Goal: Task Accomplishment & Management: Use online tool/utility

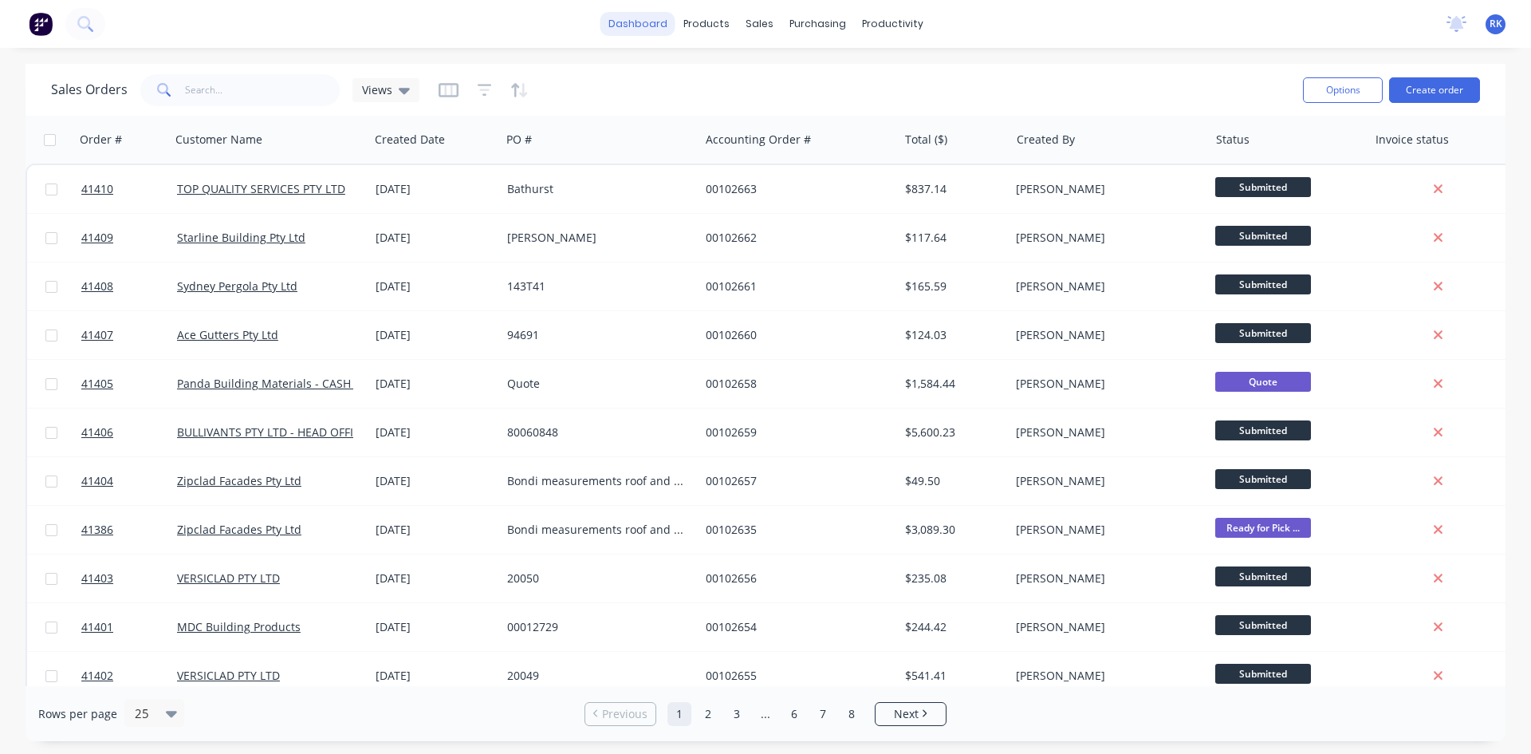
click at [624, 25] on link "dashboard" at bounding box center [637, 24] width 75 height 24
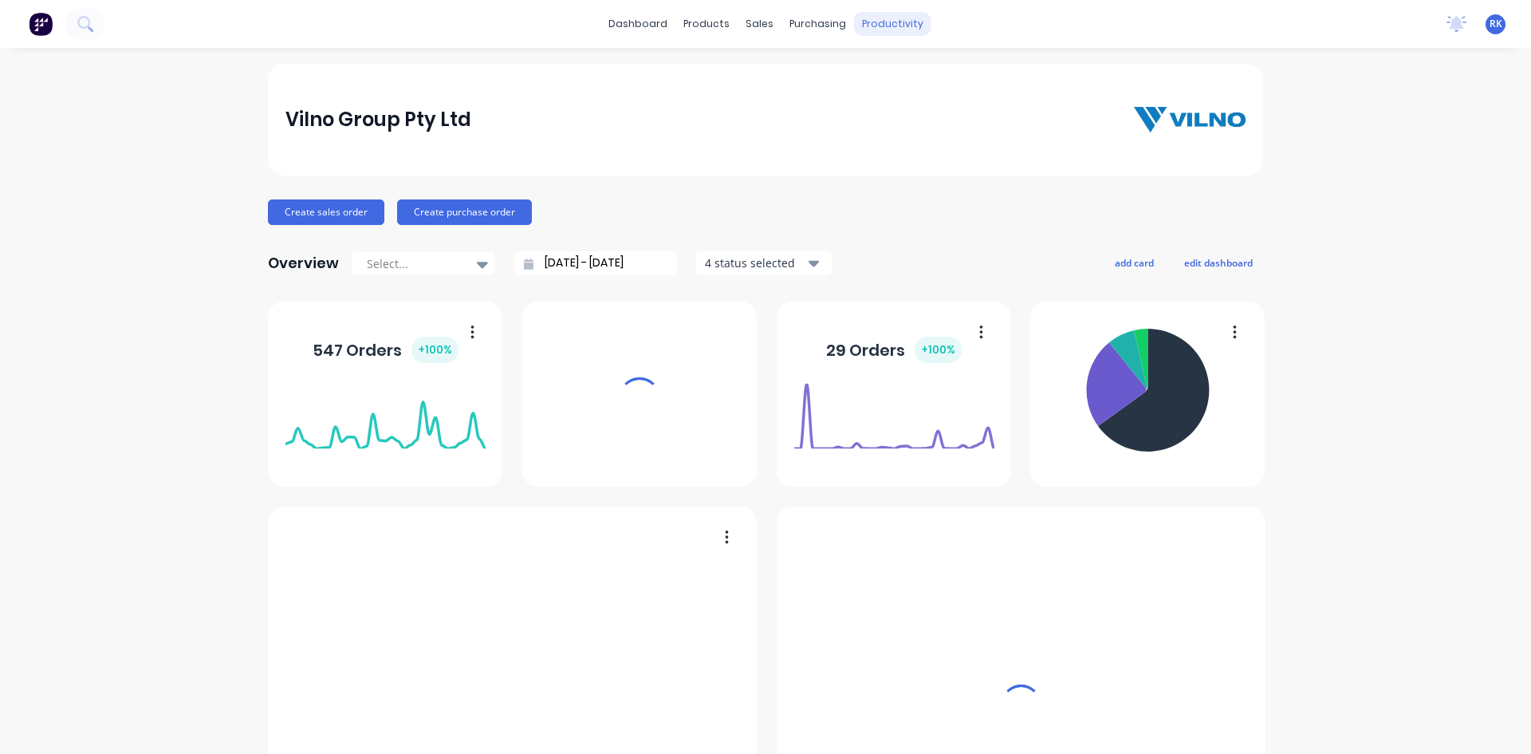
click at [882, 18] on div "productivity" at bounding box center [892, 24] width 77 height 24
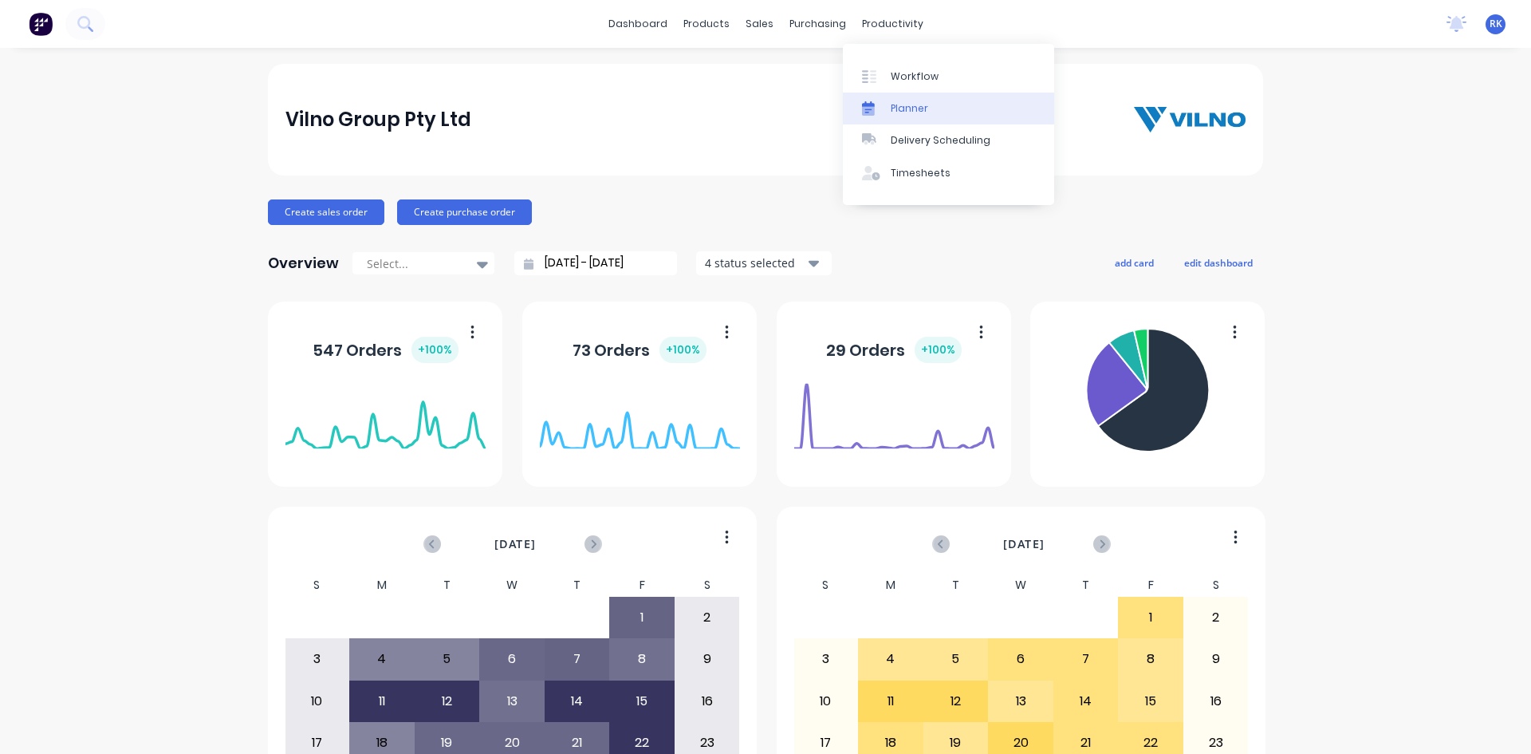
click at [929, 110] on link "Planner" at bounding box center [948, 109] width 211 height 32
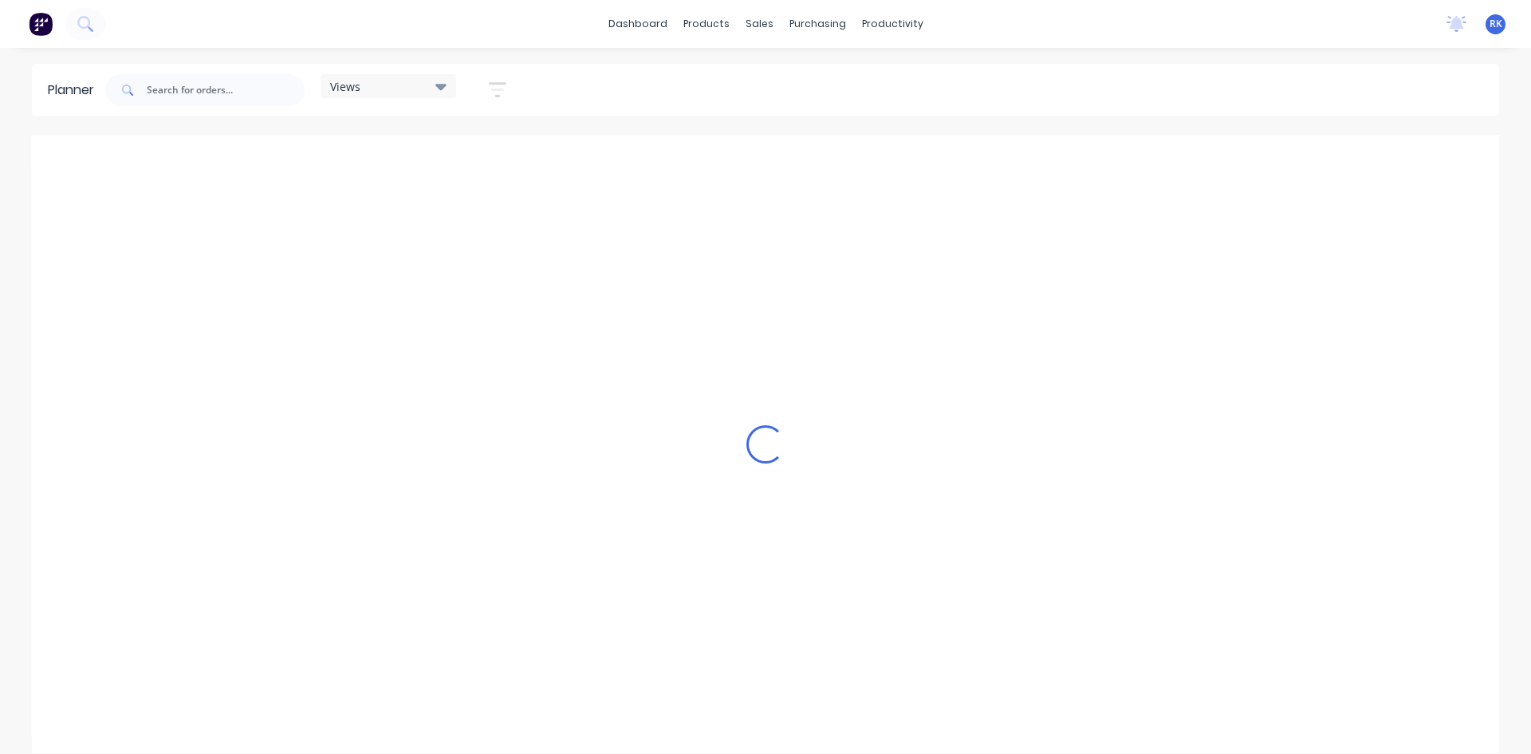
scroll to position [0, 1787]
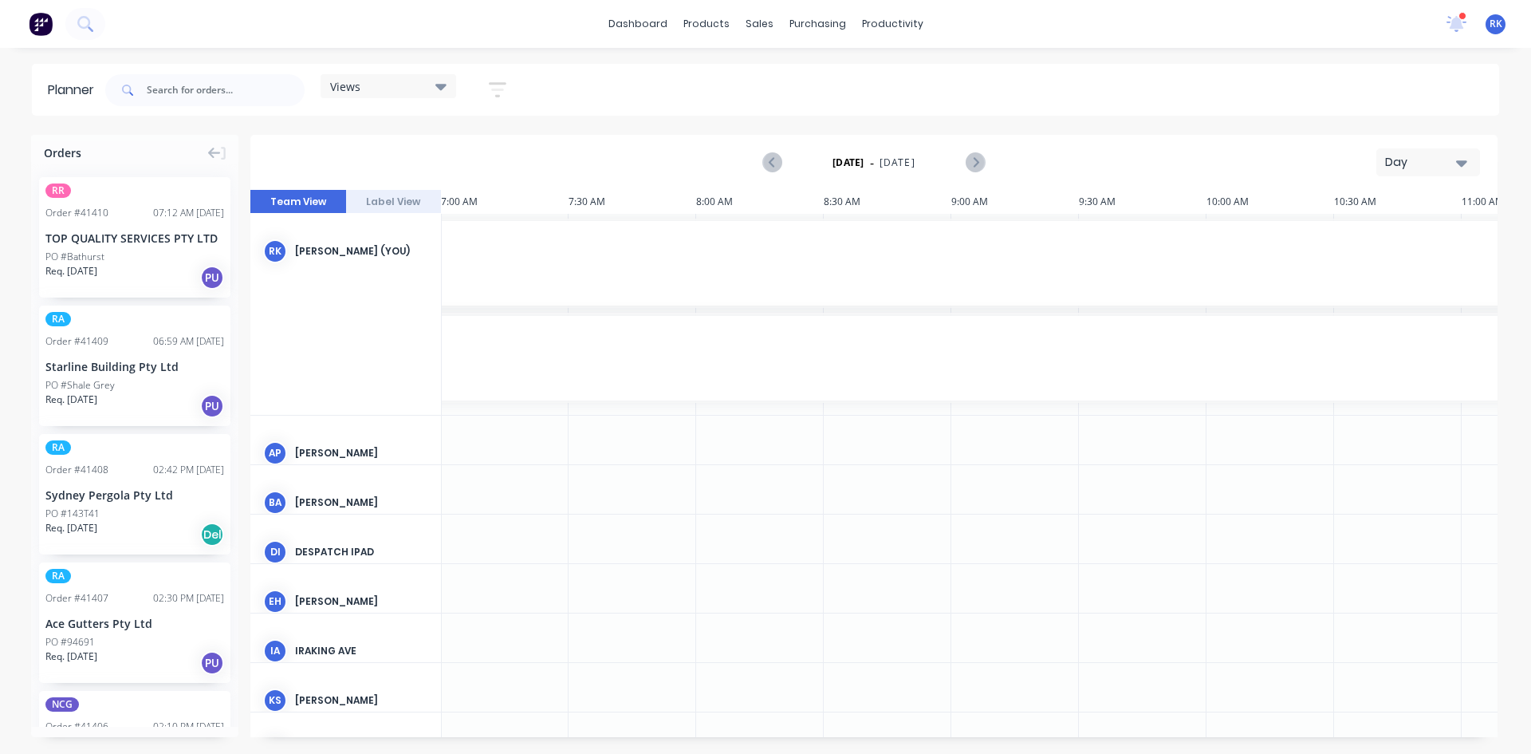
click at [1405, 152] on button "Day" at bounding box center [1428, 162] width 104 height 28
click at [1368, 235] on div "Week" at bounding box center [1400, 237] width 158 height 32
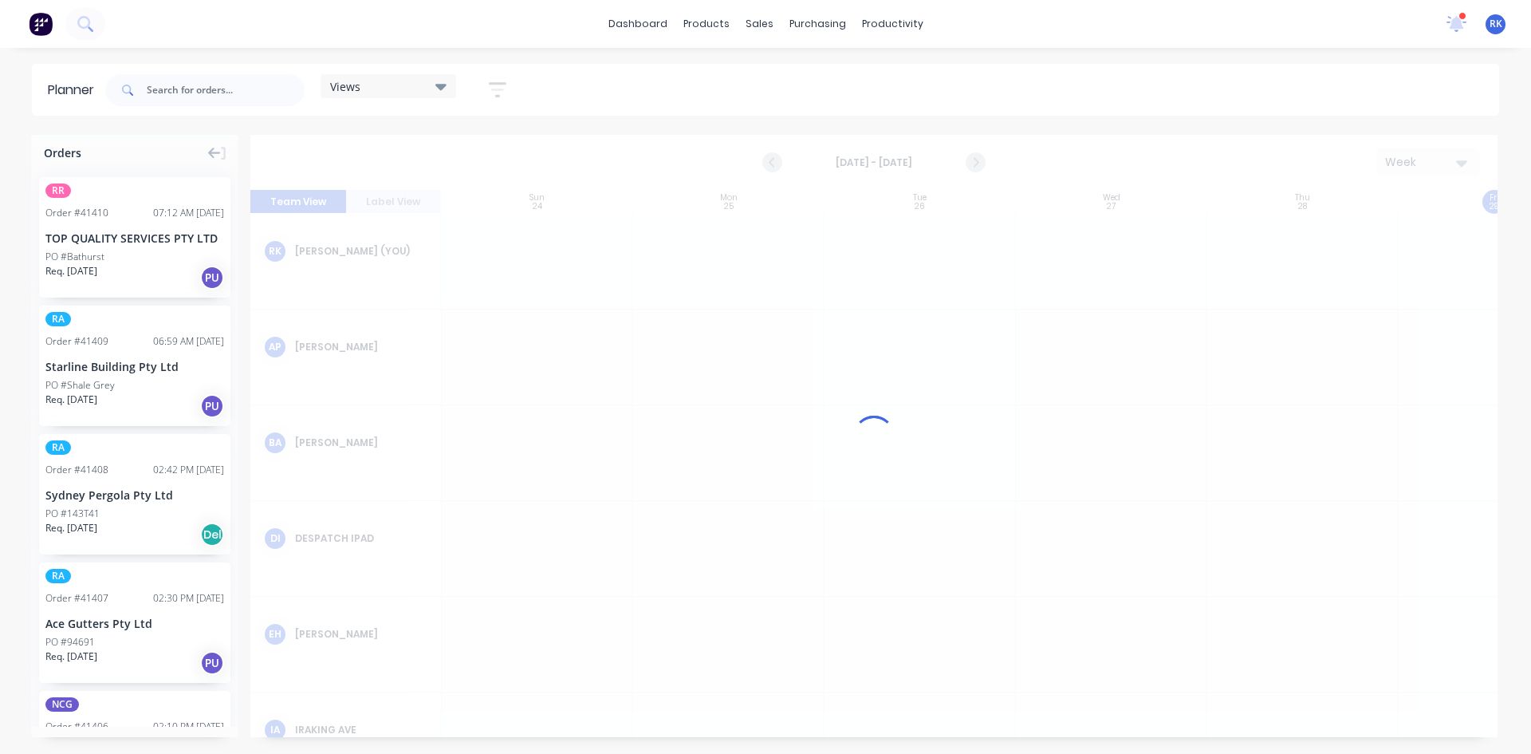
scroll to position [0, 1]
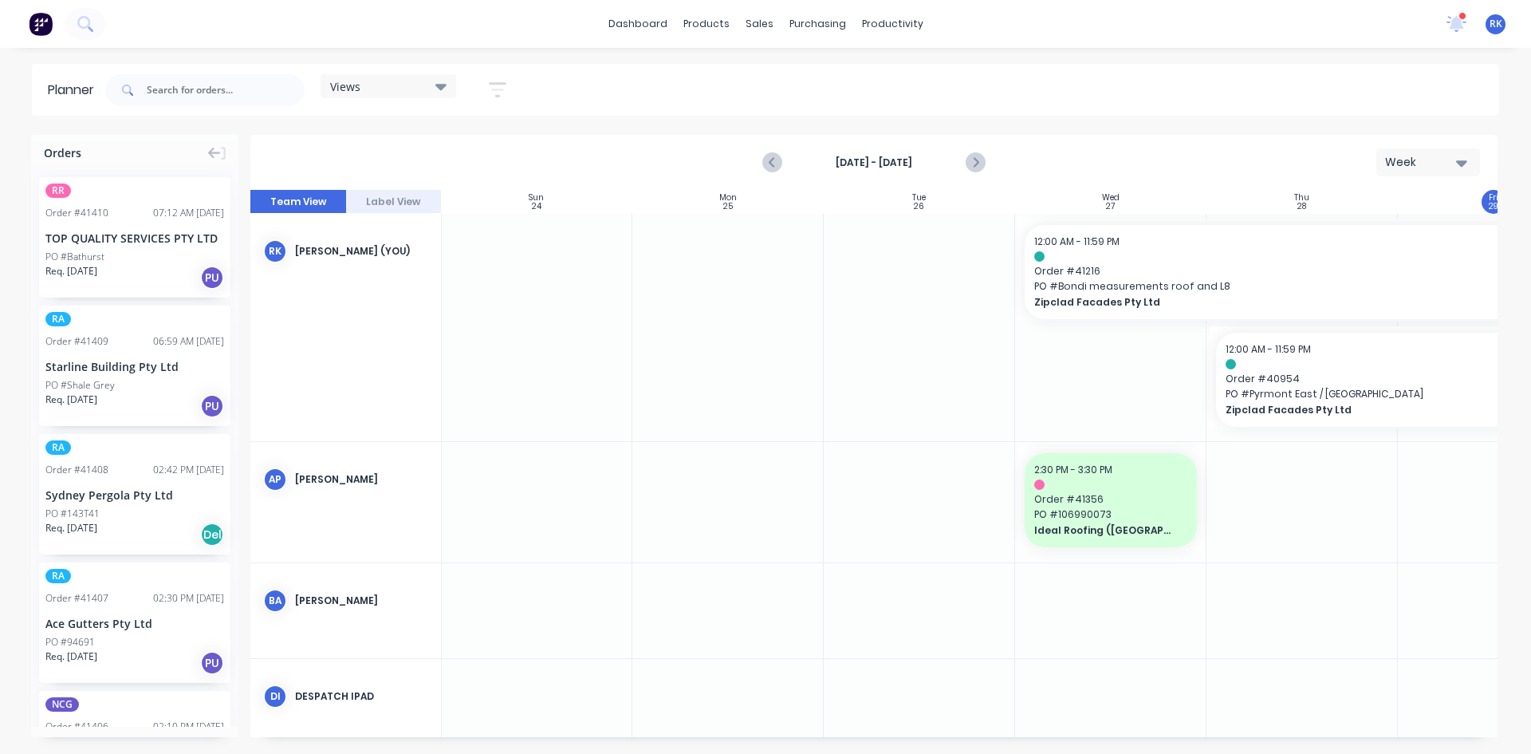
click at [411, 88] on div "Views" at bounding box center [388, 86] width 116 height 14
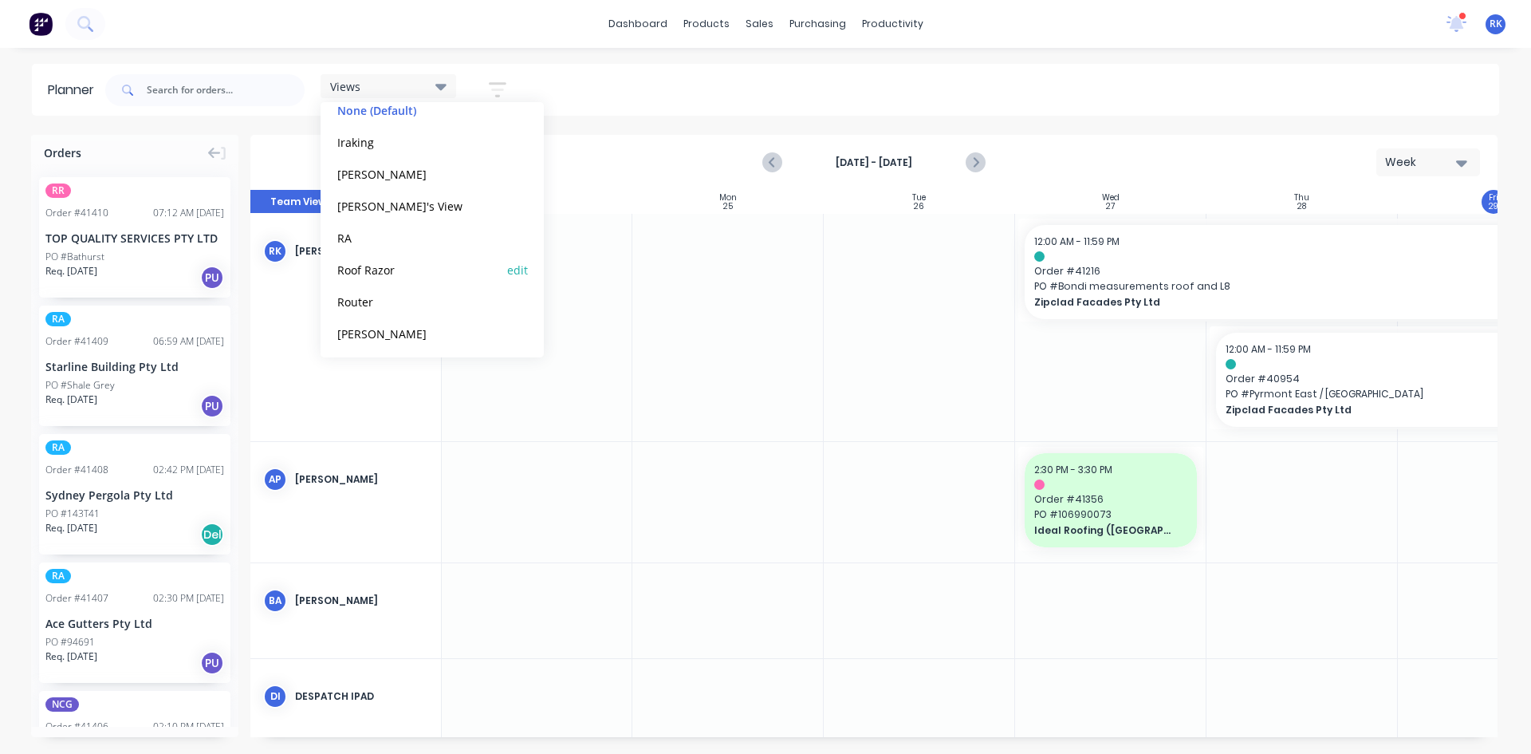
scroll to position [99, 0]
click at [349, 328] on button "[PERSON_NAME]" at bounding box center [418, 329] width 170 height 18
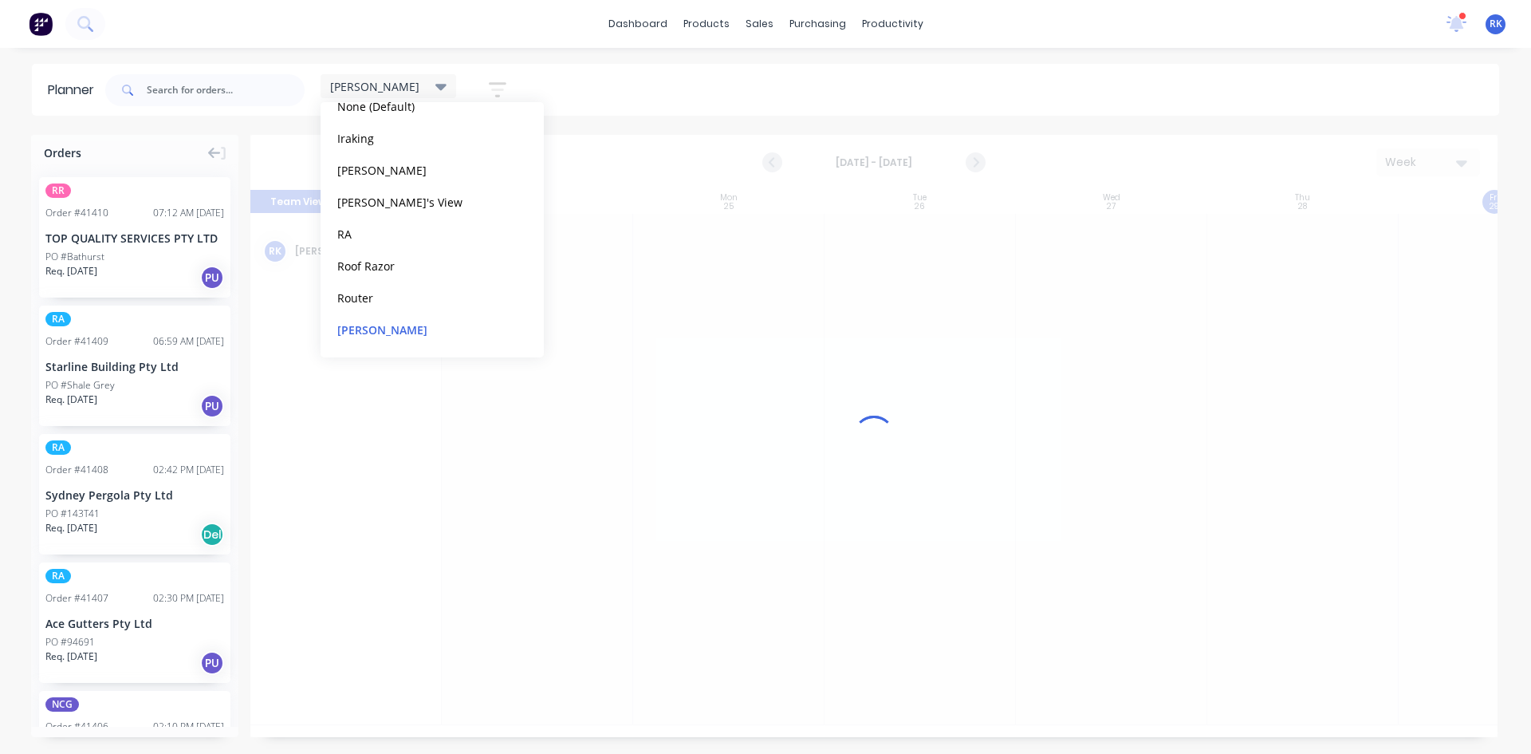
scroll to position [0, 1]
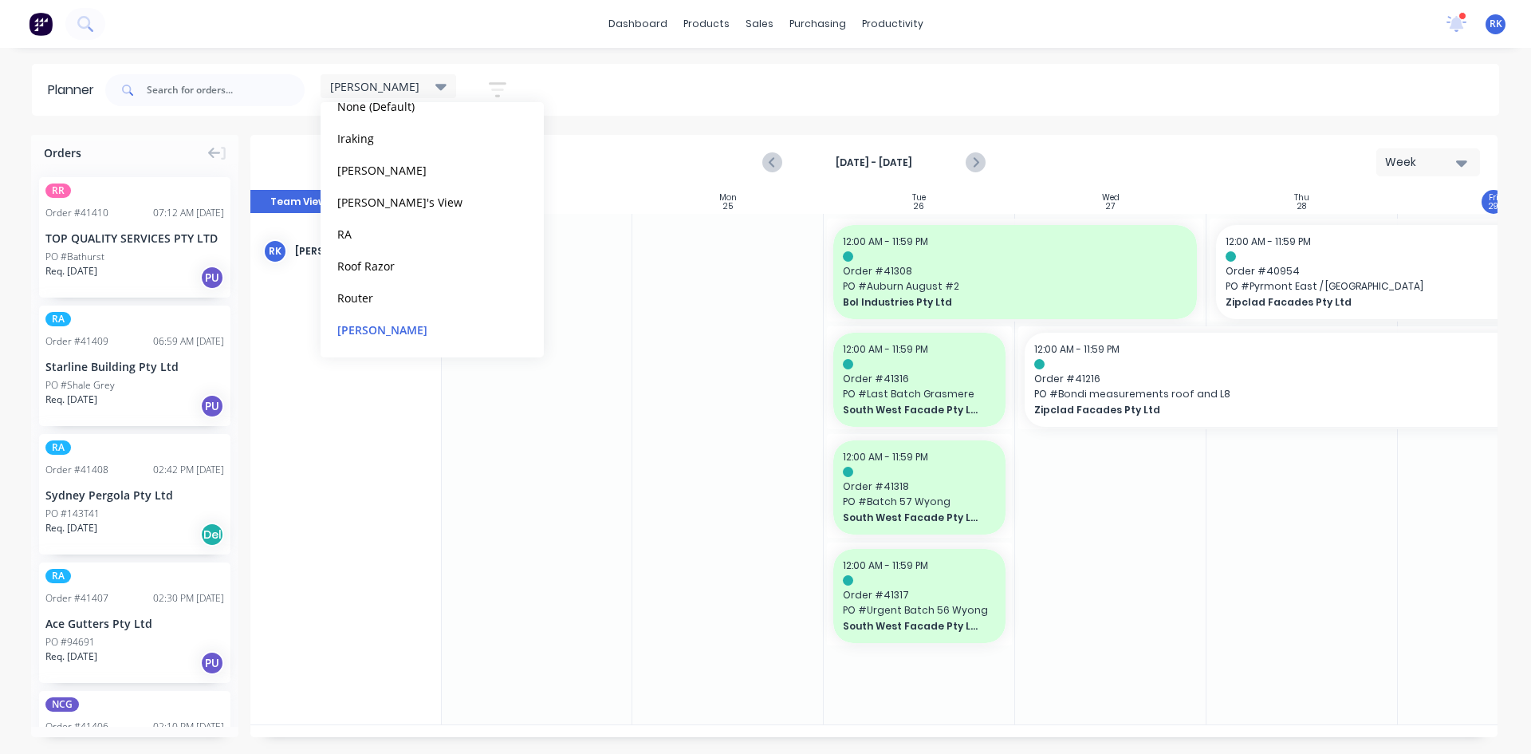
click at [1174, 565] on div at bounding box center [1110, 469] width 191 height 510
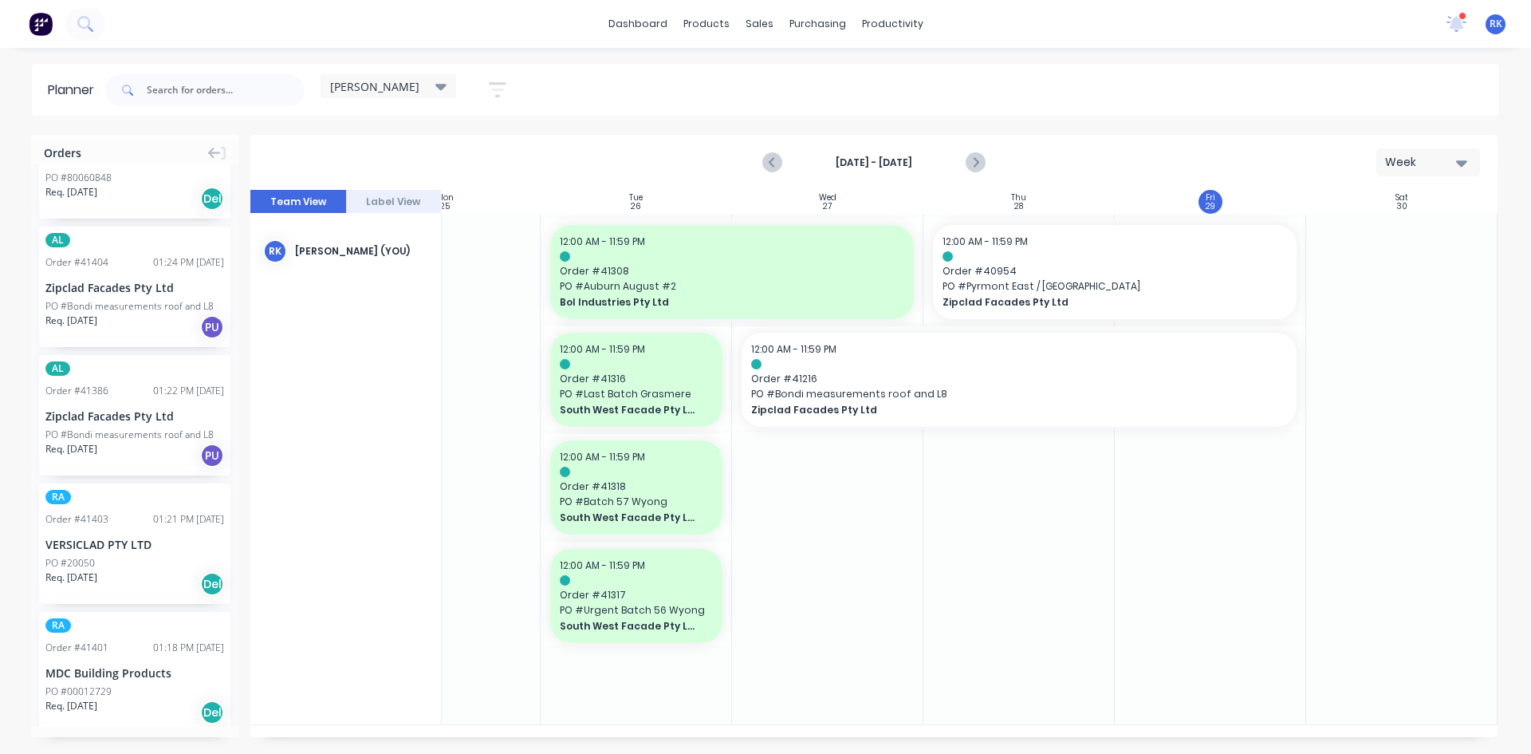
scroll to position [638, 0]
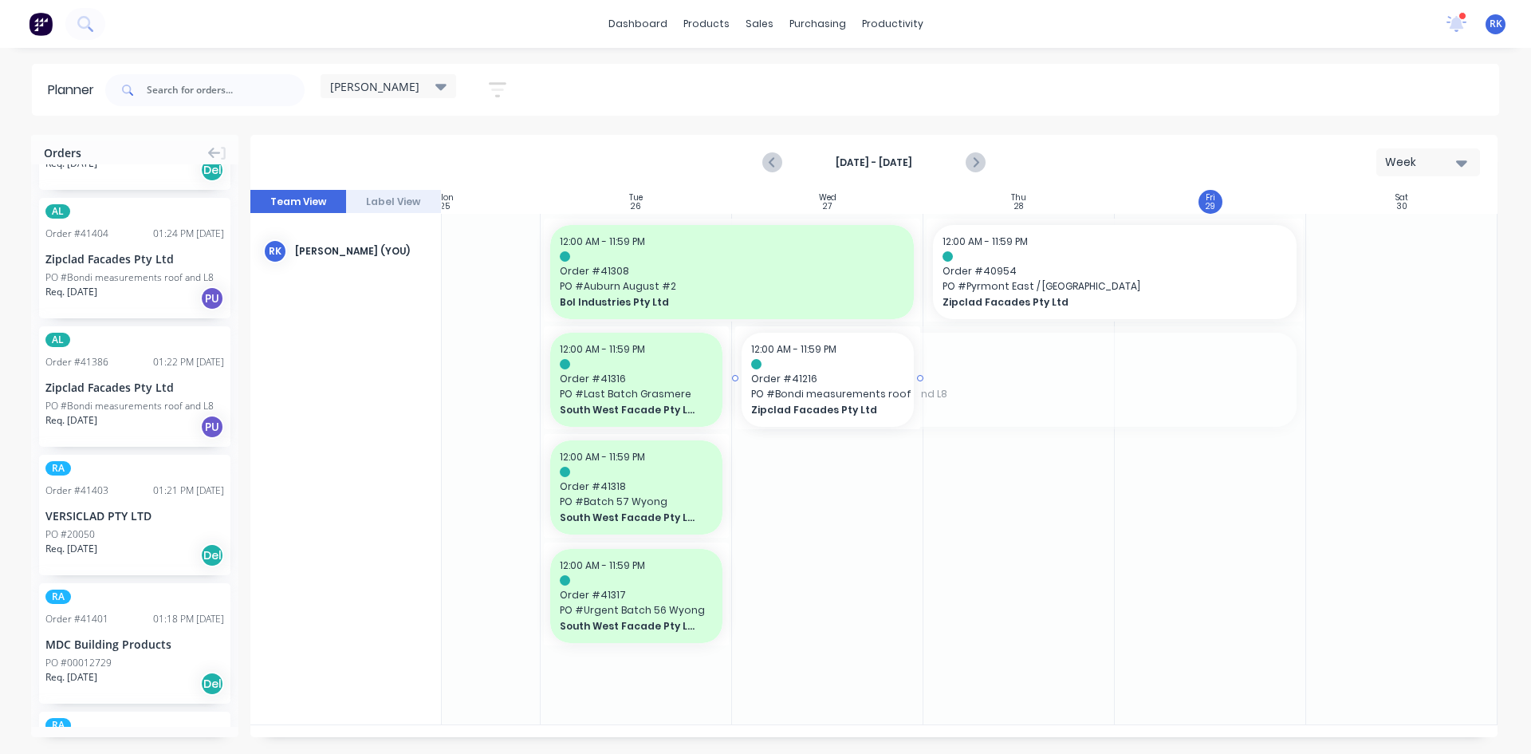
drag, startPoint x: 1301, startPoint y: 375, endPoint x: 916, endPoint y: 387, distance: 384.5
drag, startPoint x: 833, startPoint y: 370, endPoint x: 1006, endPoint y: 388, distance: 173.2
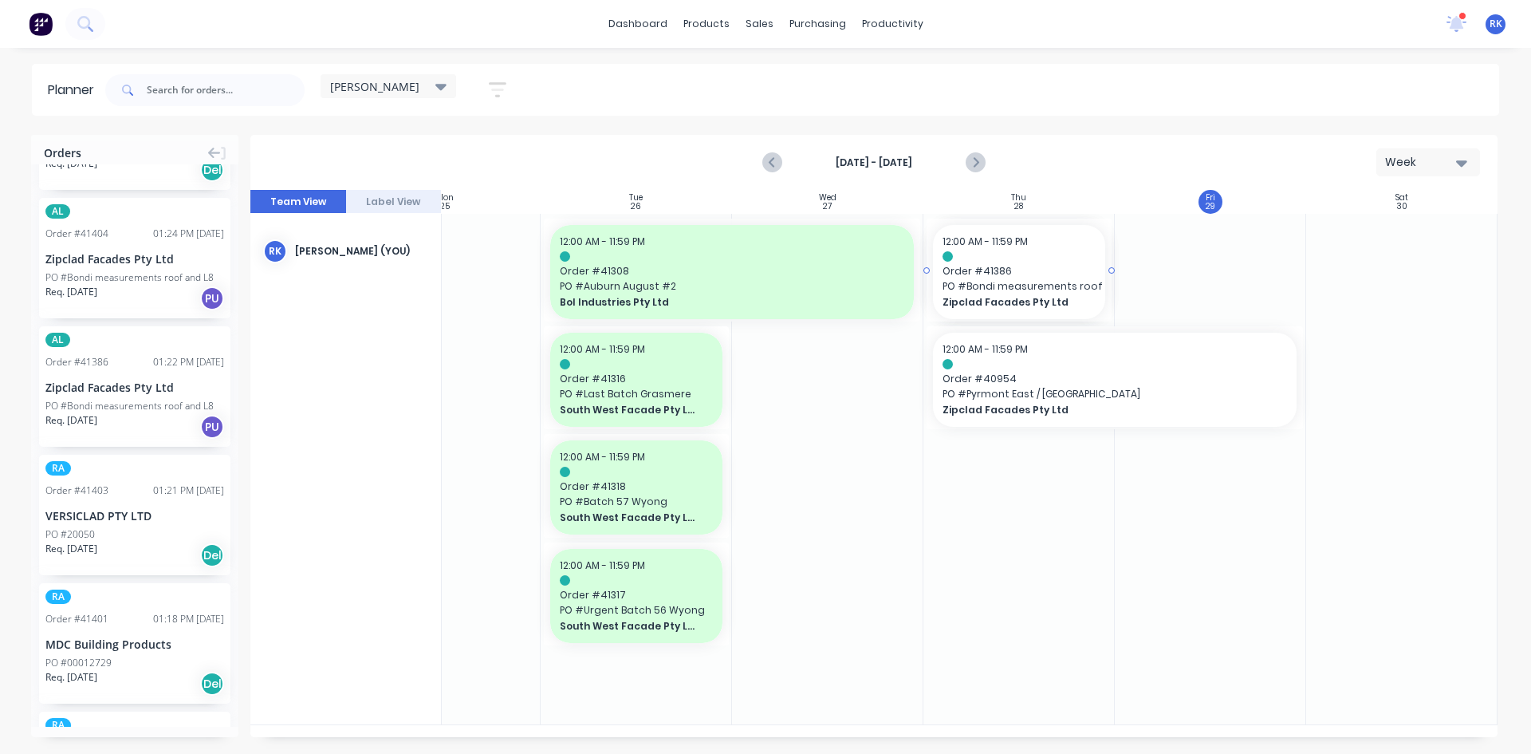
drag, startPoint x: 108, startPoint y: 381, endPoint x: 982, endPoint y: 553, distance: 890.8
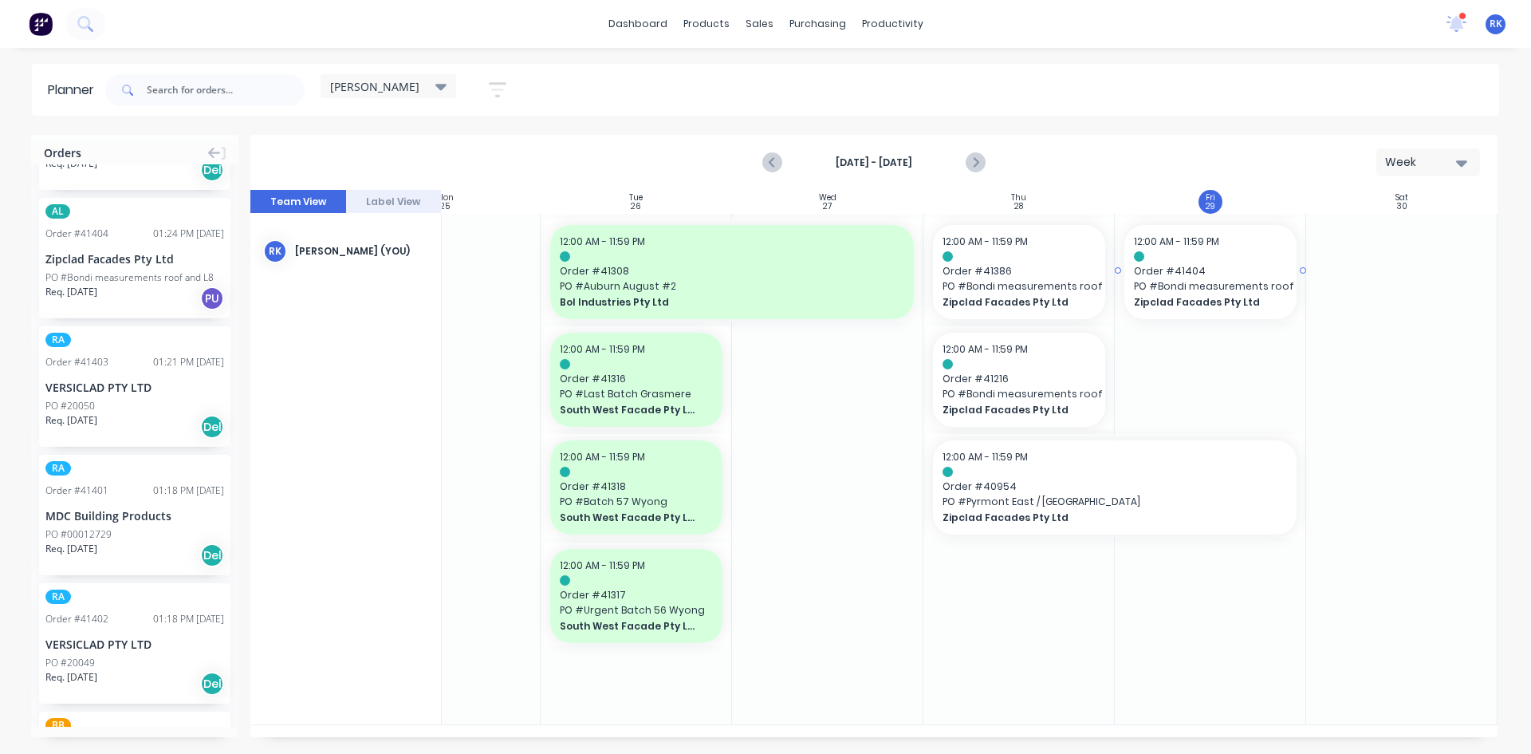
drag, startPoint x: 102, startPoint y: 256, endPoint x: 1269, endPoint y: 390, distance: 1174.3
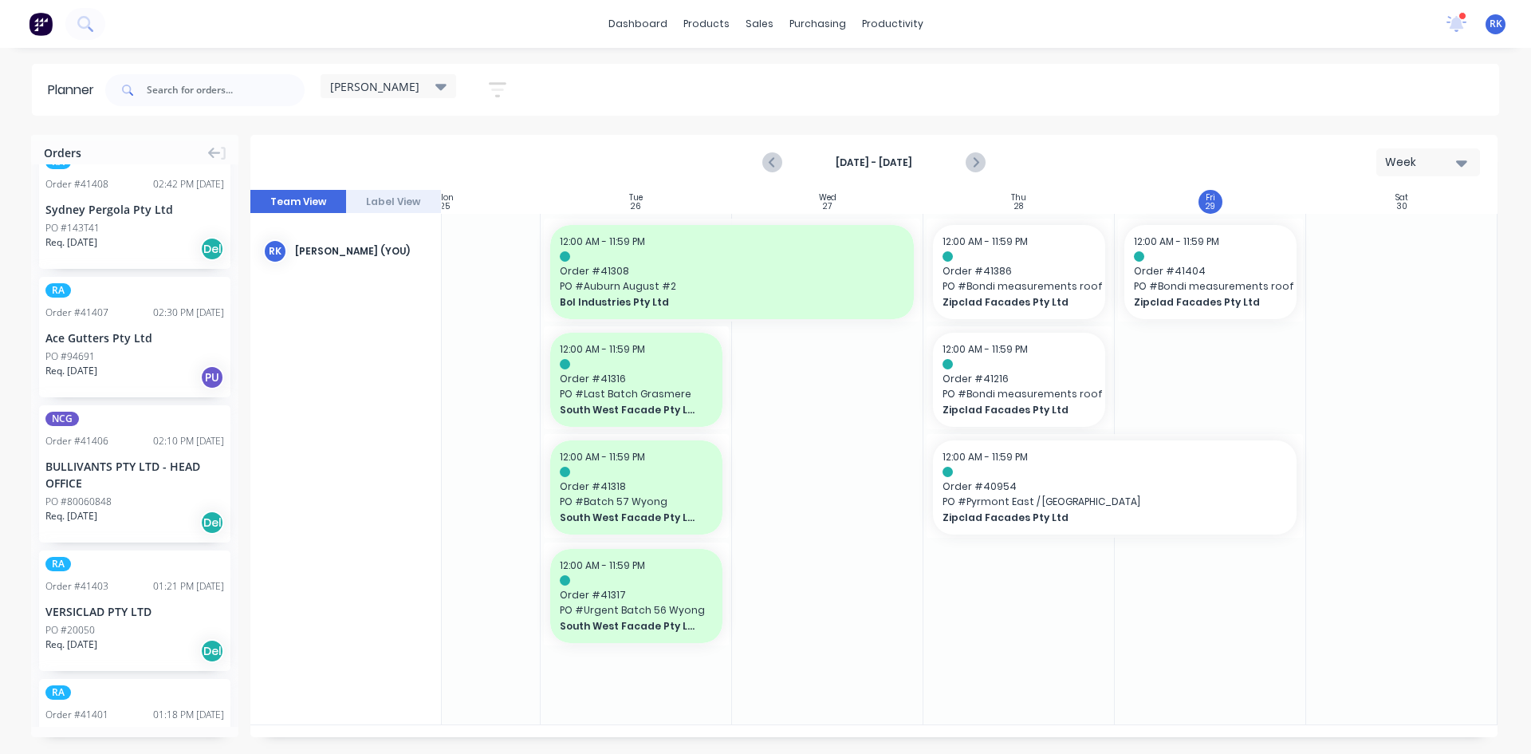
scroll to position [0, 0]
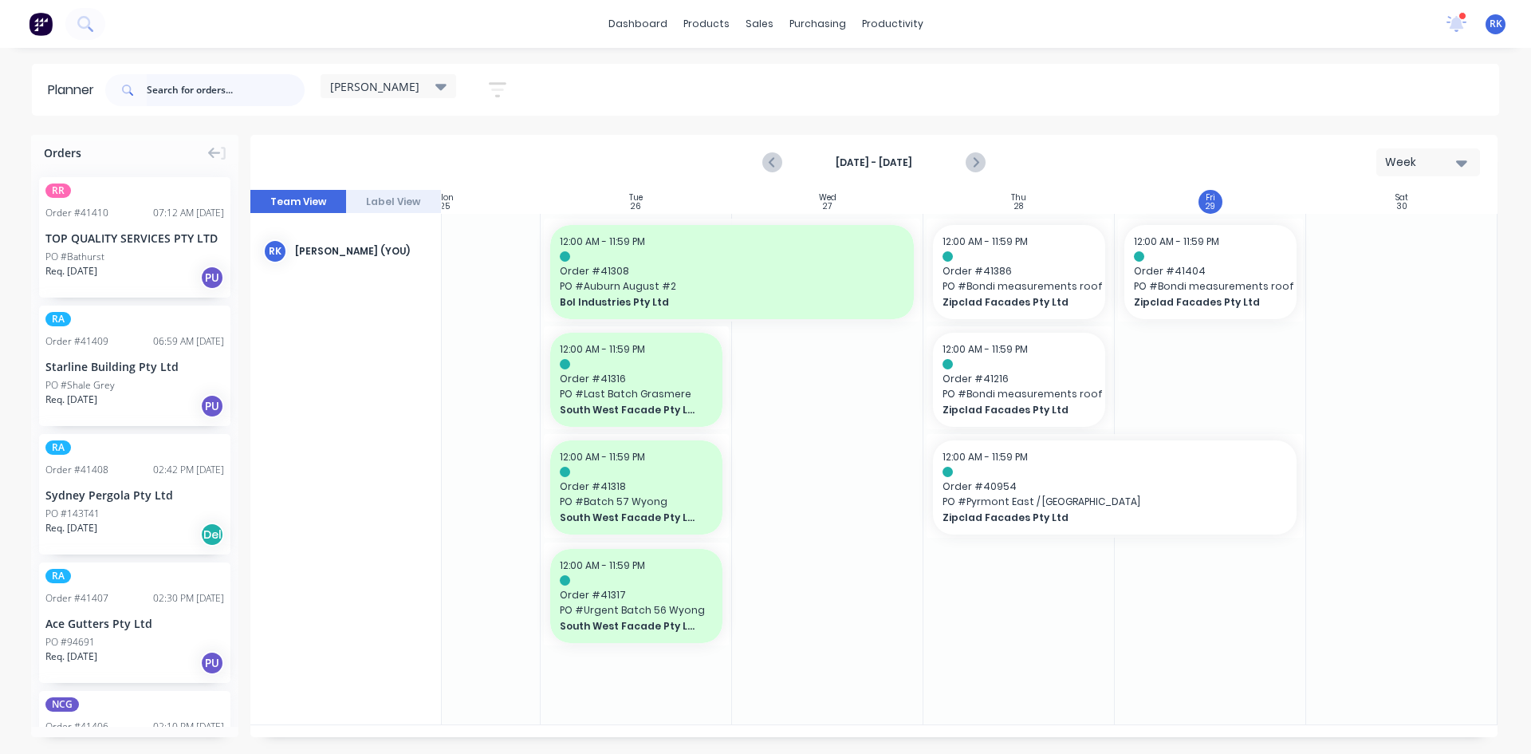
click at [214, 93] on input "text" at bounding box center [226, 90] width 158 height 32
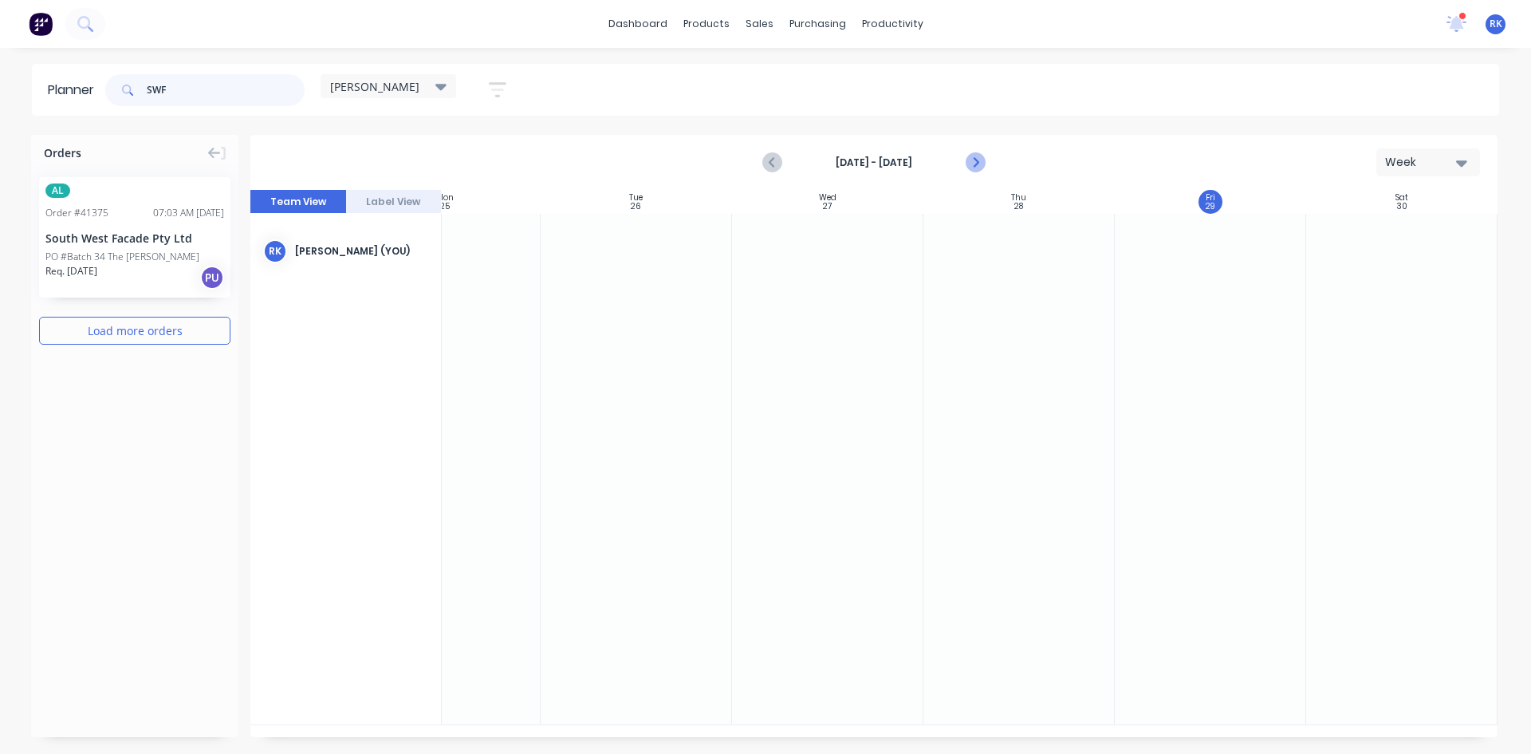
type input "SWF"
click at [978, 166] on icon "Next page" at bounding box center [974, 162] width 19 height 19
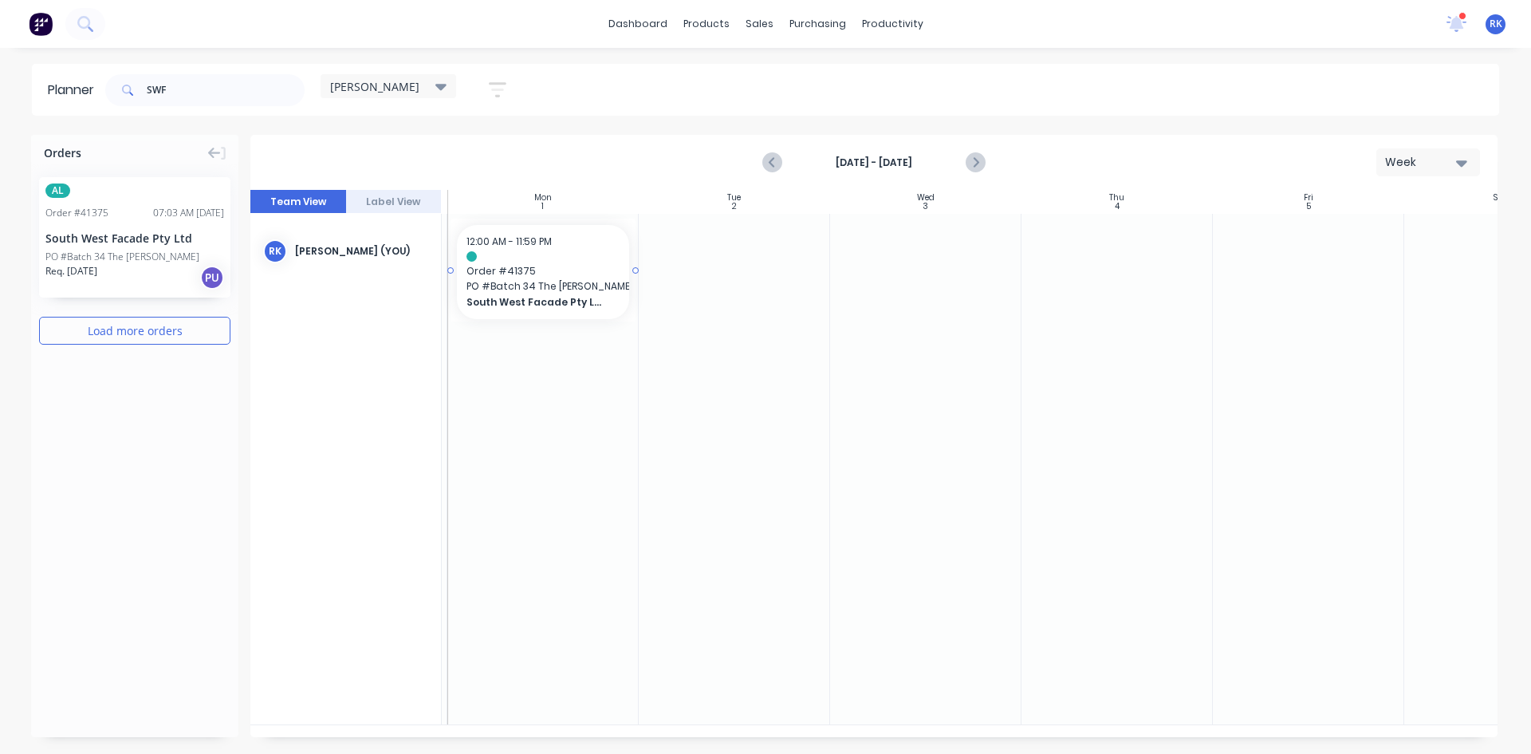
drag, startPoint x: 92, startPoint y: 246, endPoint x: 553, endPoint y: 297, distance: 464.6
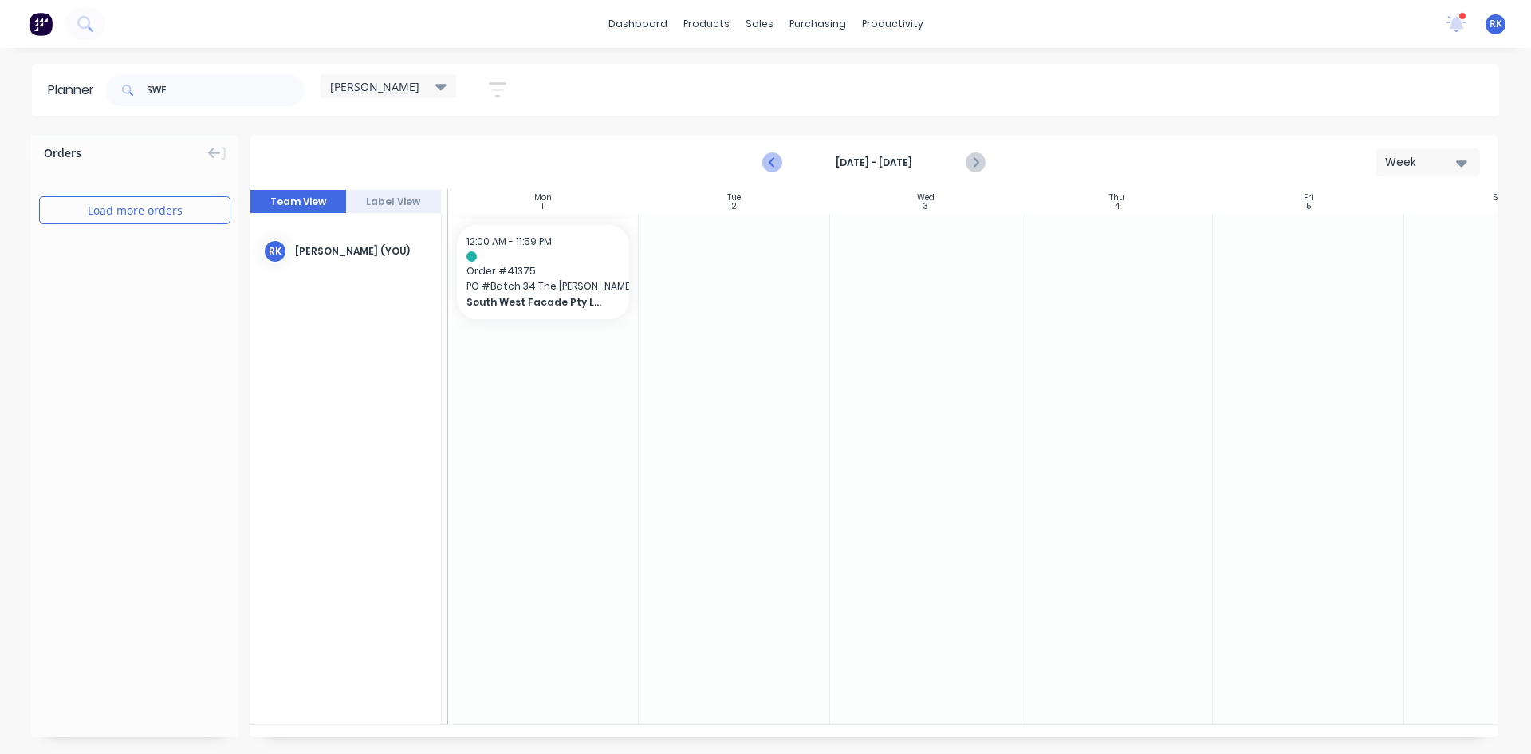
click at [777, 161] on icon "Previous page" at bounding box center [772, 162] width 19 height 19
click at [780, 159] on icon "Previous page" at bounding box center [772, 162] width 19 height 19
click at [980, 164] on icon "Next page" at bounding box center [974, 162] width 19 height 19
click at [639, 25] on link "dashboard" at bounding box center [637, 24] width 75 height 24
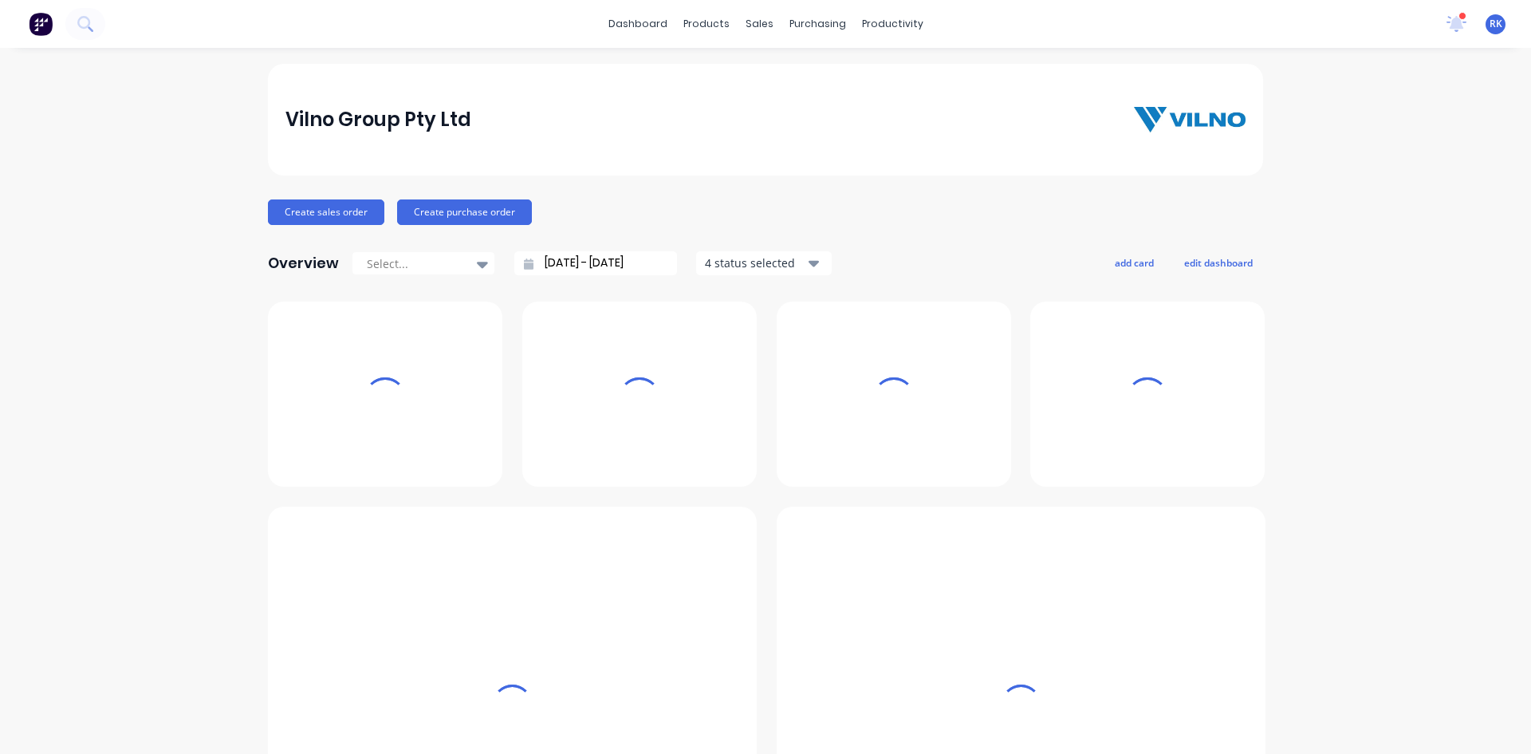
click at [1458, 20] on div "1 new notifications [PERSON_NAME] all as read [PERSON_NAME] mentioned you in a …" at bounding box center [1482, 24] width 97 height 24
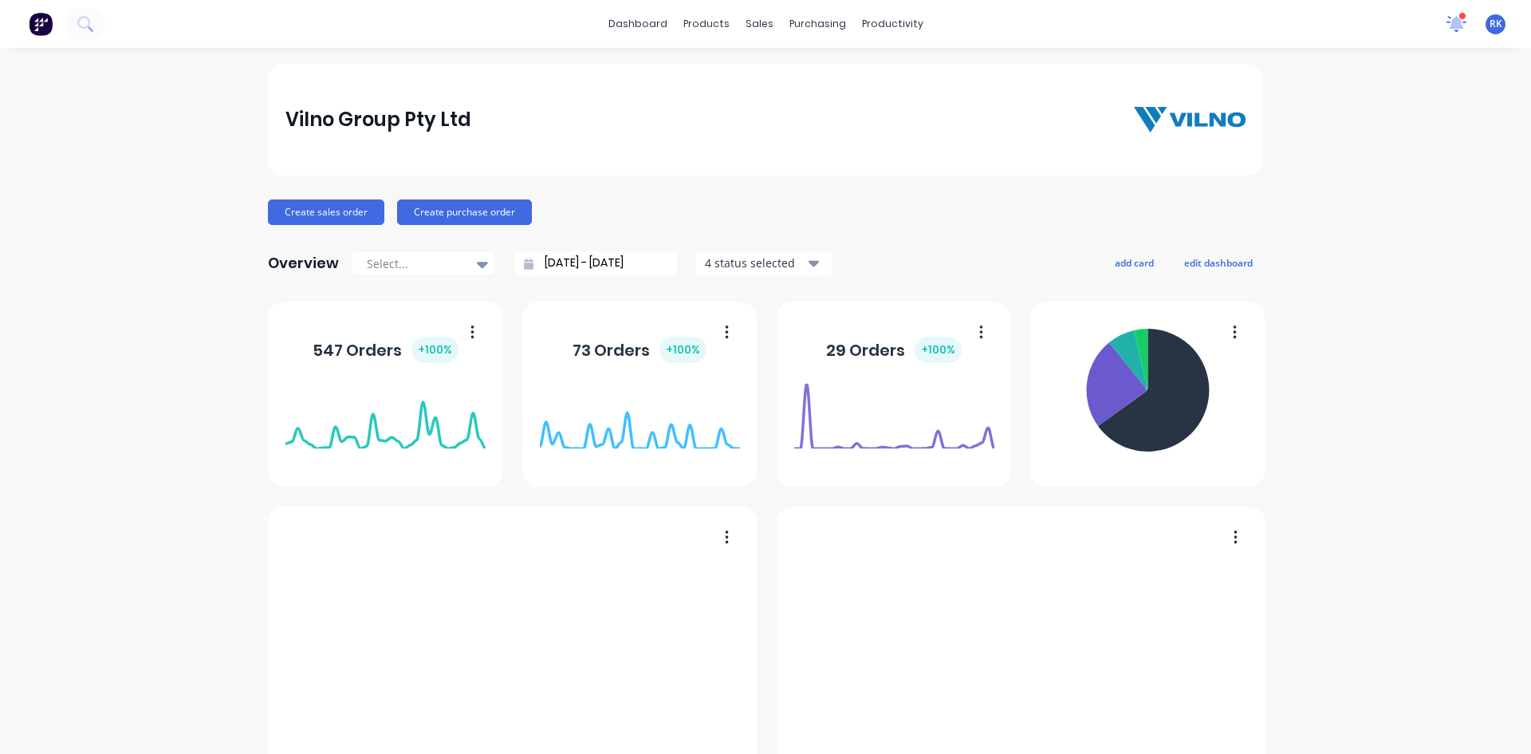
click at [1449, 22] on icon at bounding box center [1456, 21] width 15 height 14
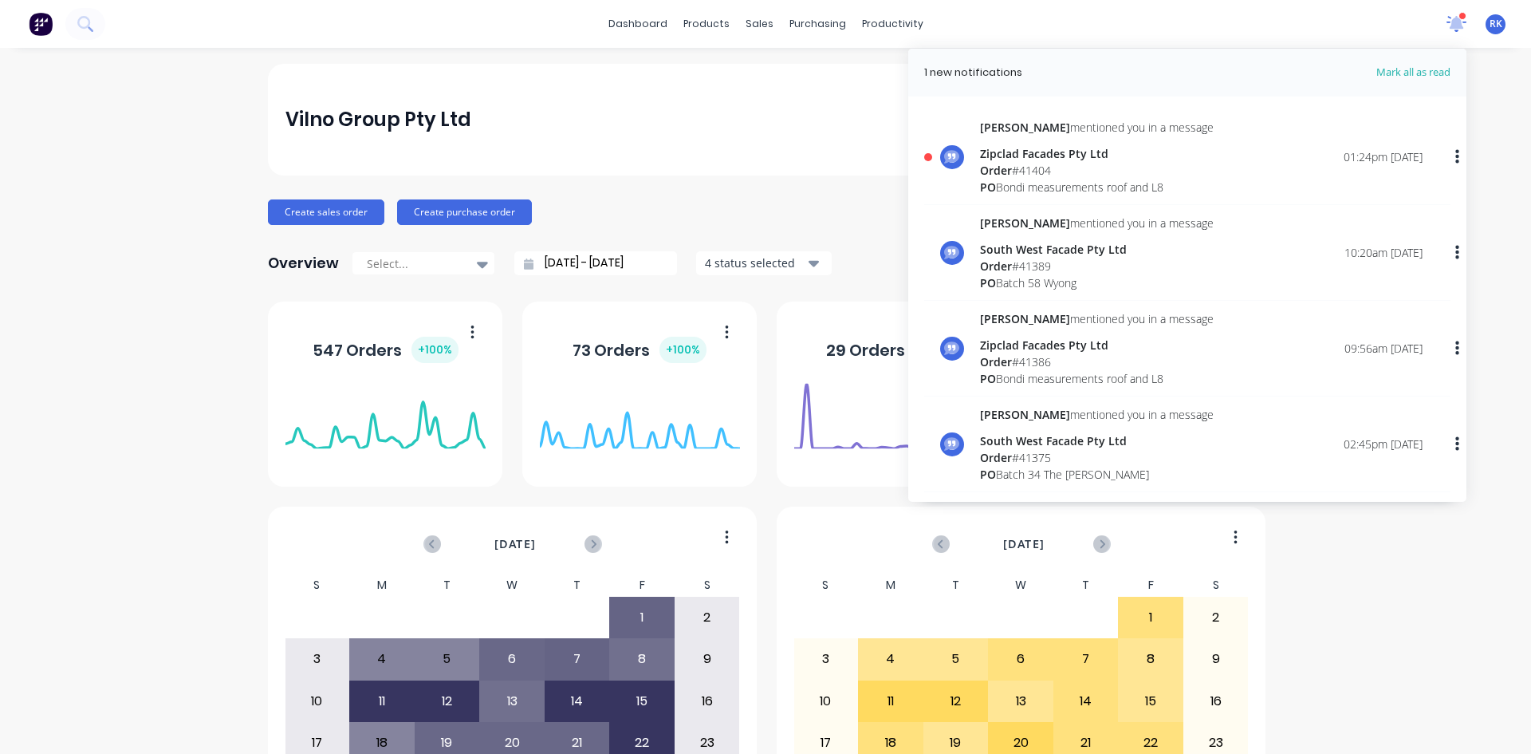
click at [1449, 22] on icon at bounding box center [1456, 21] width 15 height 14
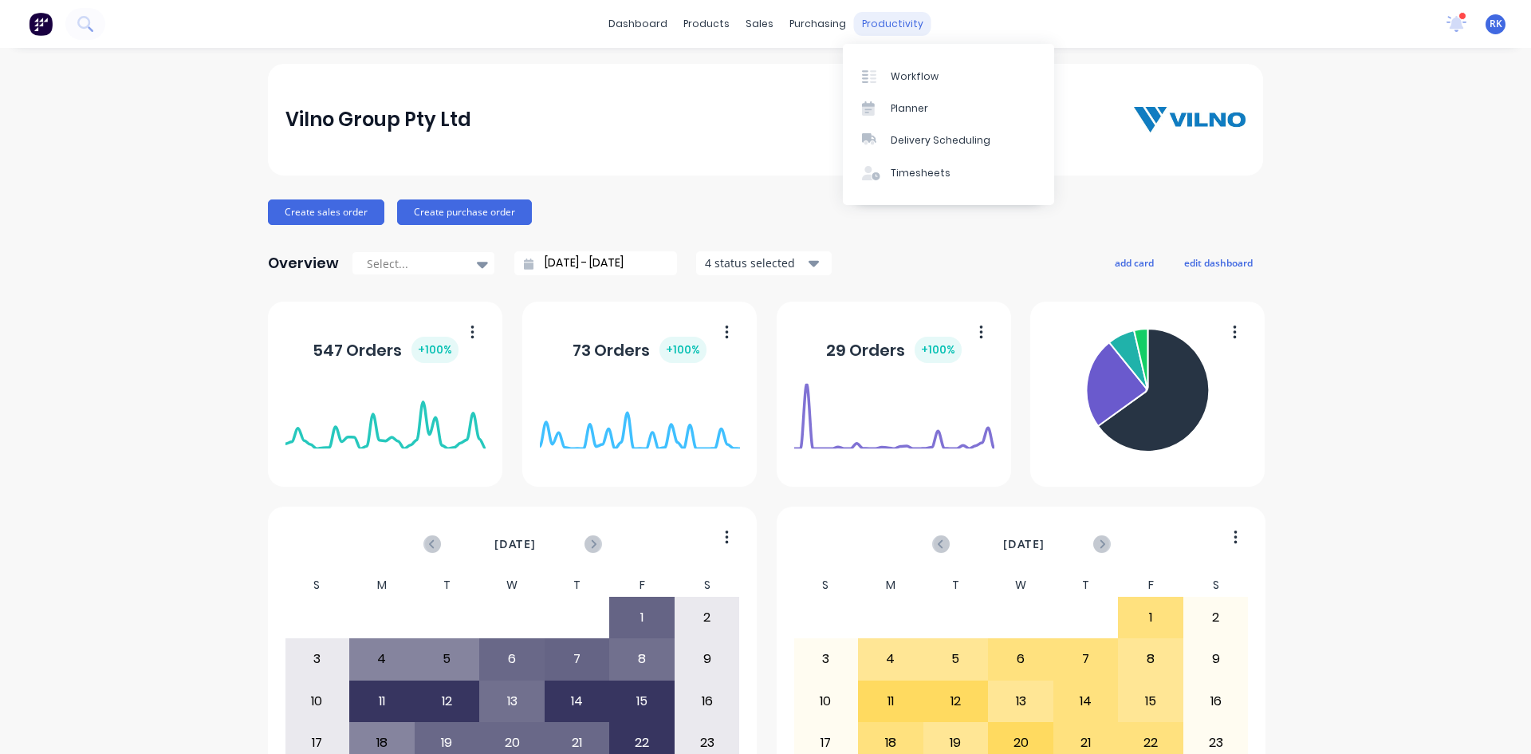
click at [882, 21] on div "productivity" at bounding box center [892, 24] width 77 height 24
click at [905, 105] on div "Planner" at bounding box center [909, 108] width 37 height 14
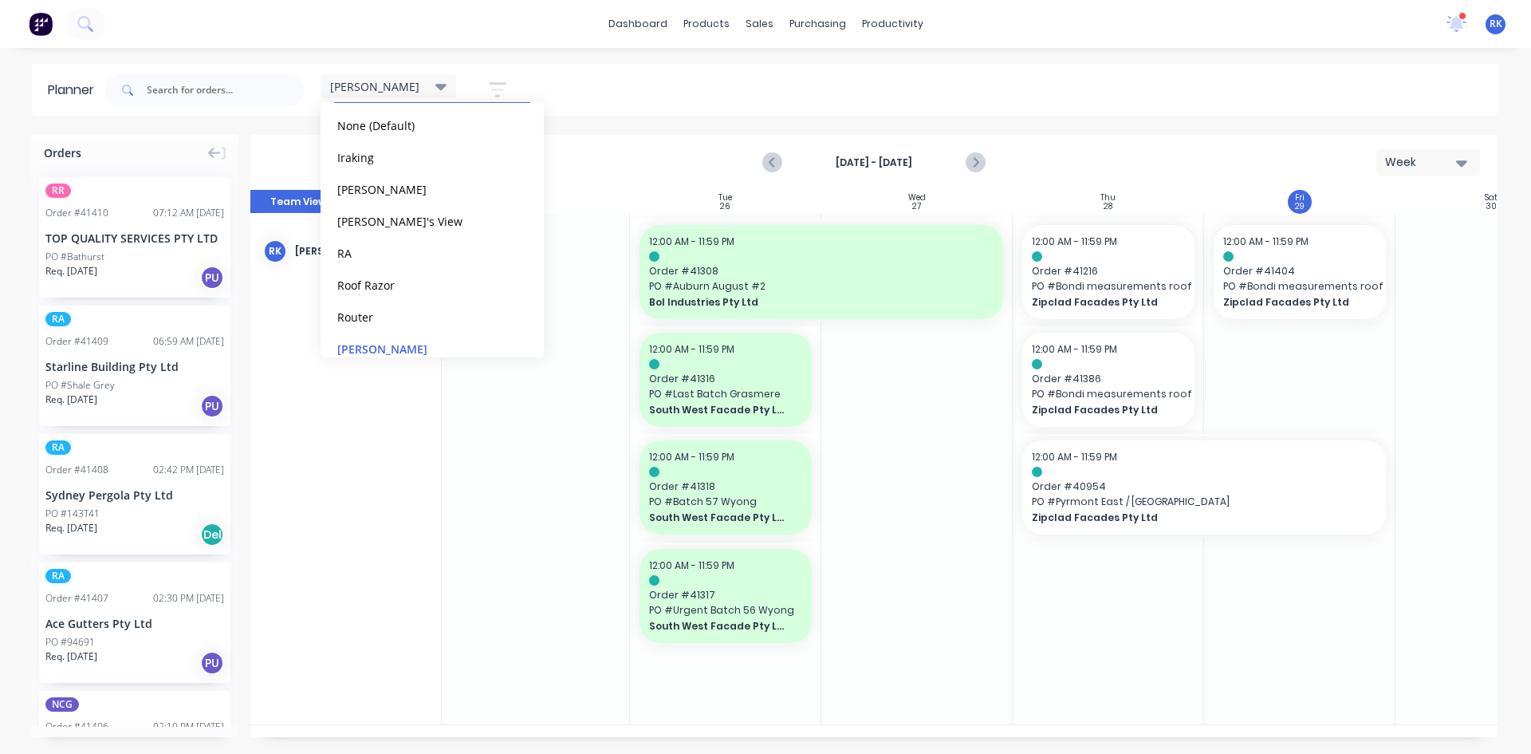
scroll to position [0, 204]
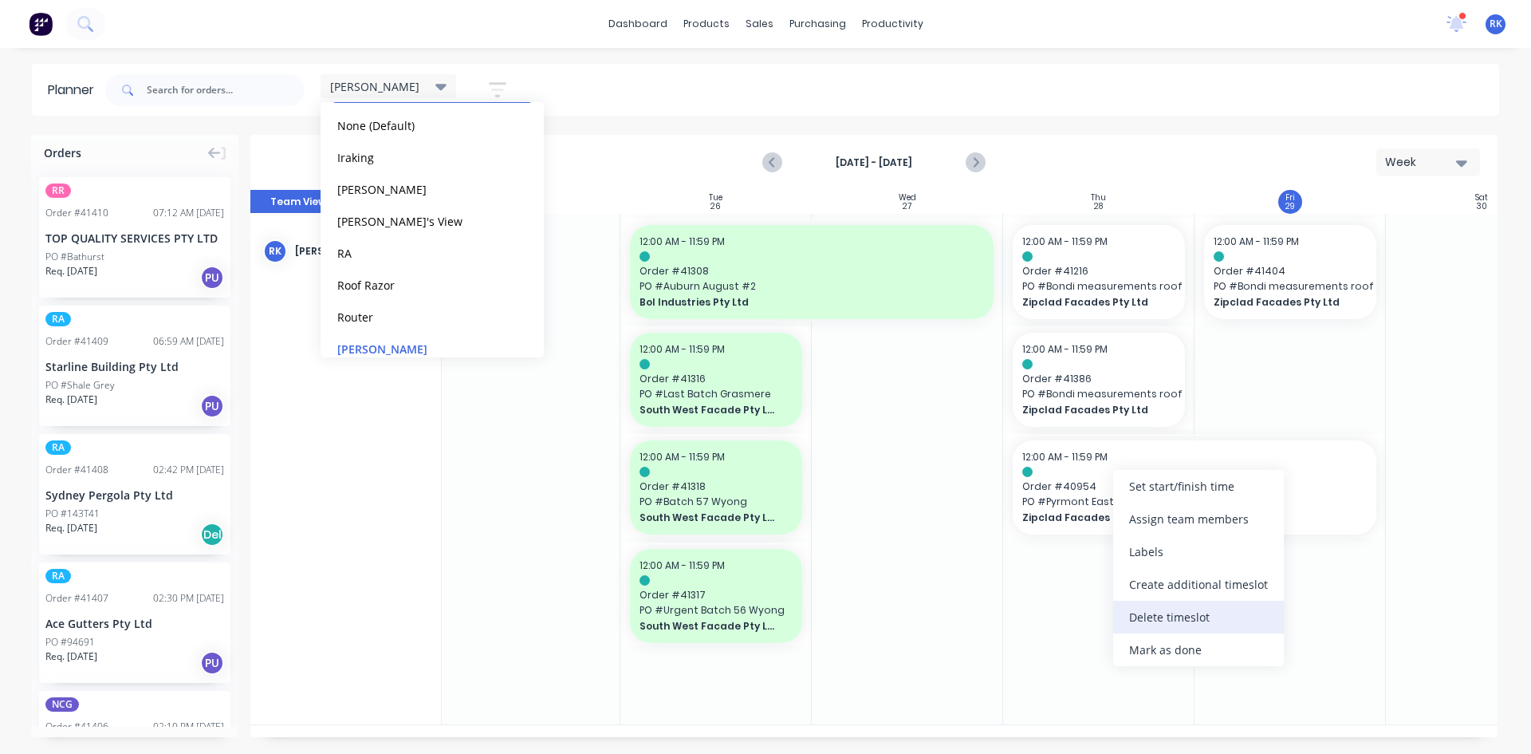
click at [1158, 617] on div "Delete timeslot" at bounding box center [1198, 616] width 171 height 33
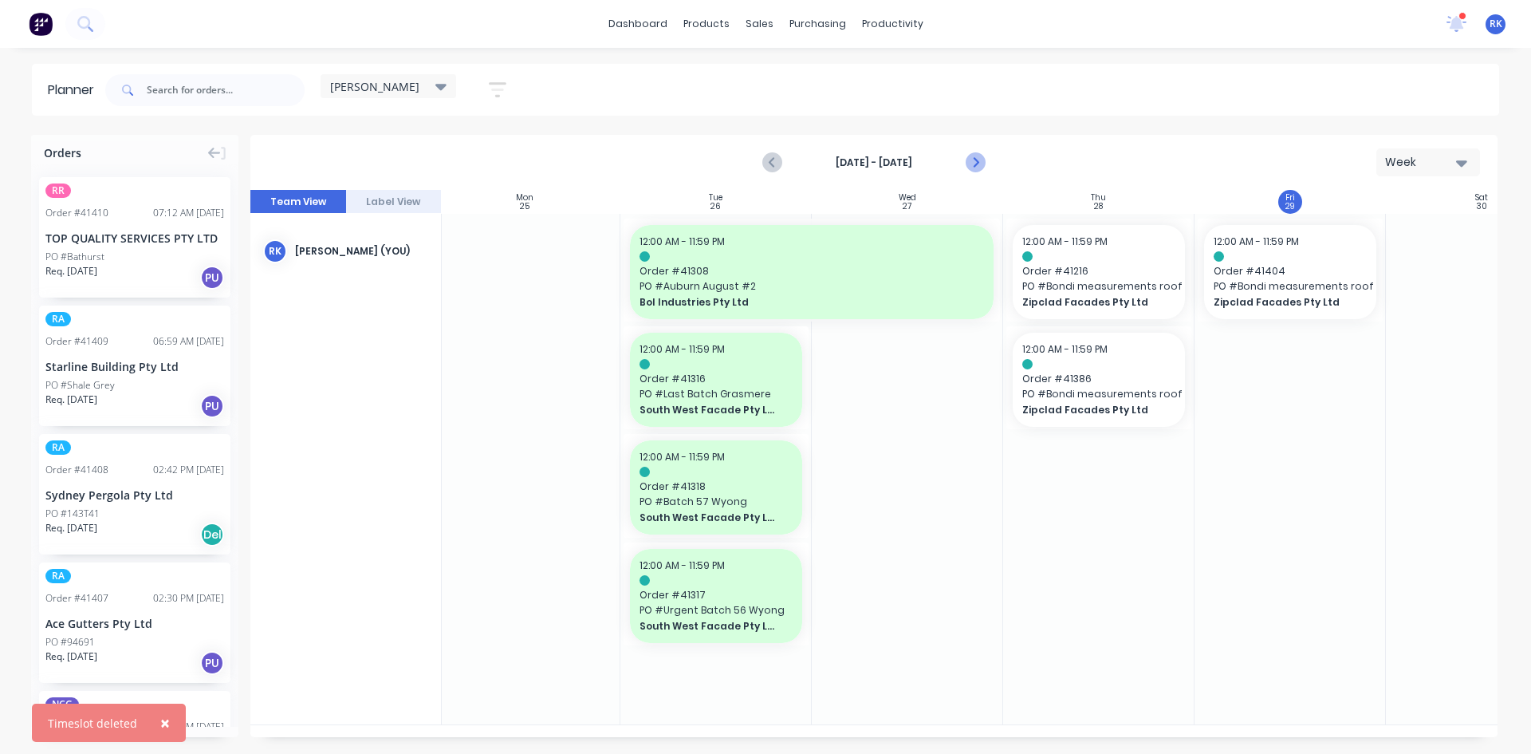
click at [982, 161] on icon "Next page" at bounding box center [974, 162] width 19 height 19
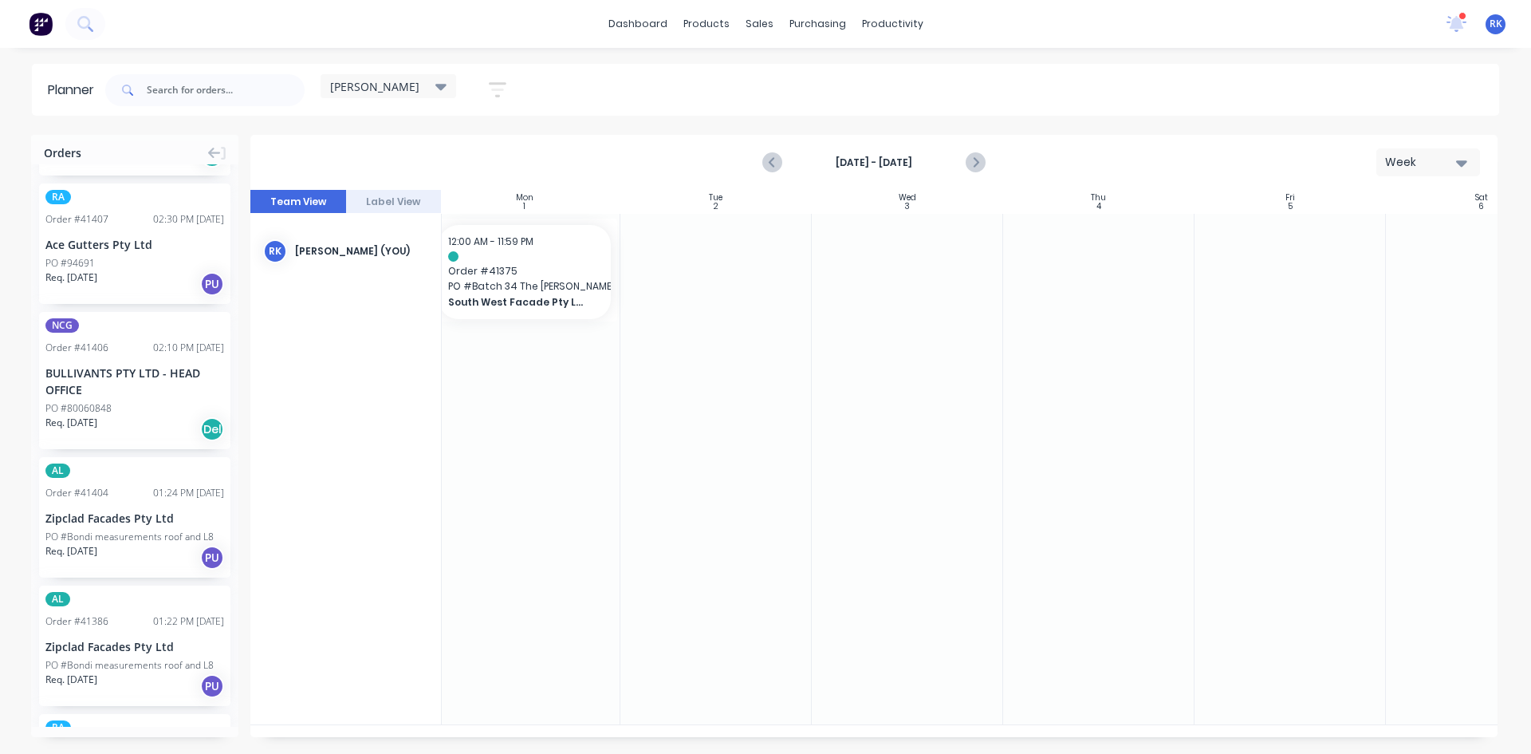
scroll to position [399, 0]
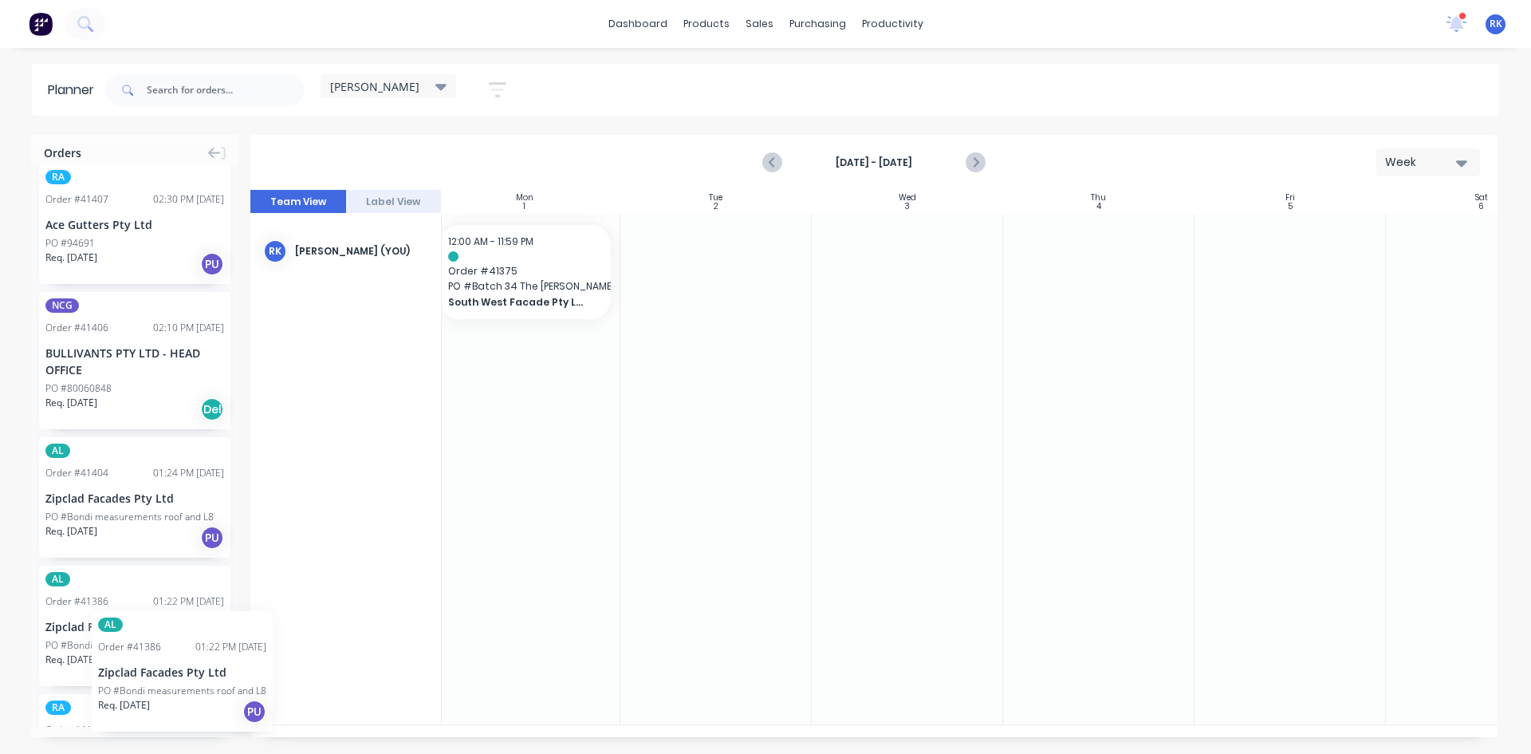
drag, startPoint x: 104, startPoint y: 625, endPoint x: 92, endPoint y: 599, distance: 29.2
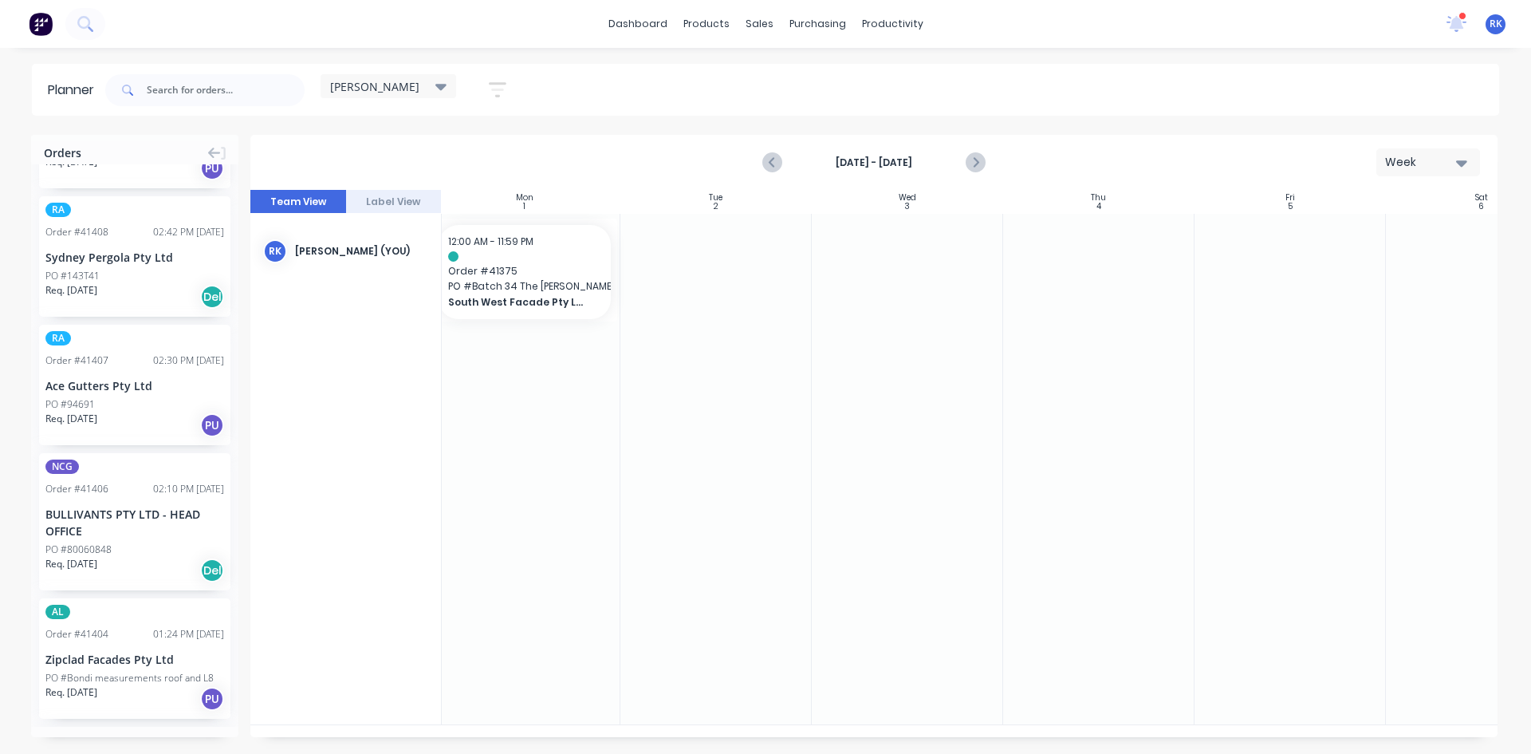
scroll to position [0, 0]
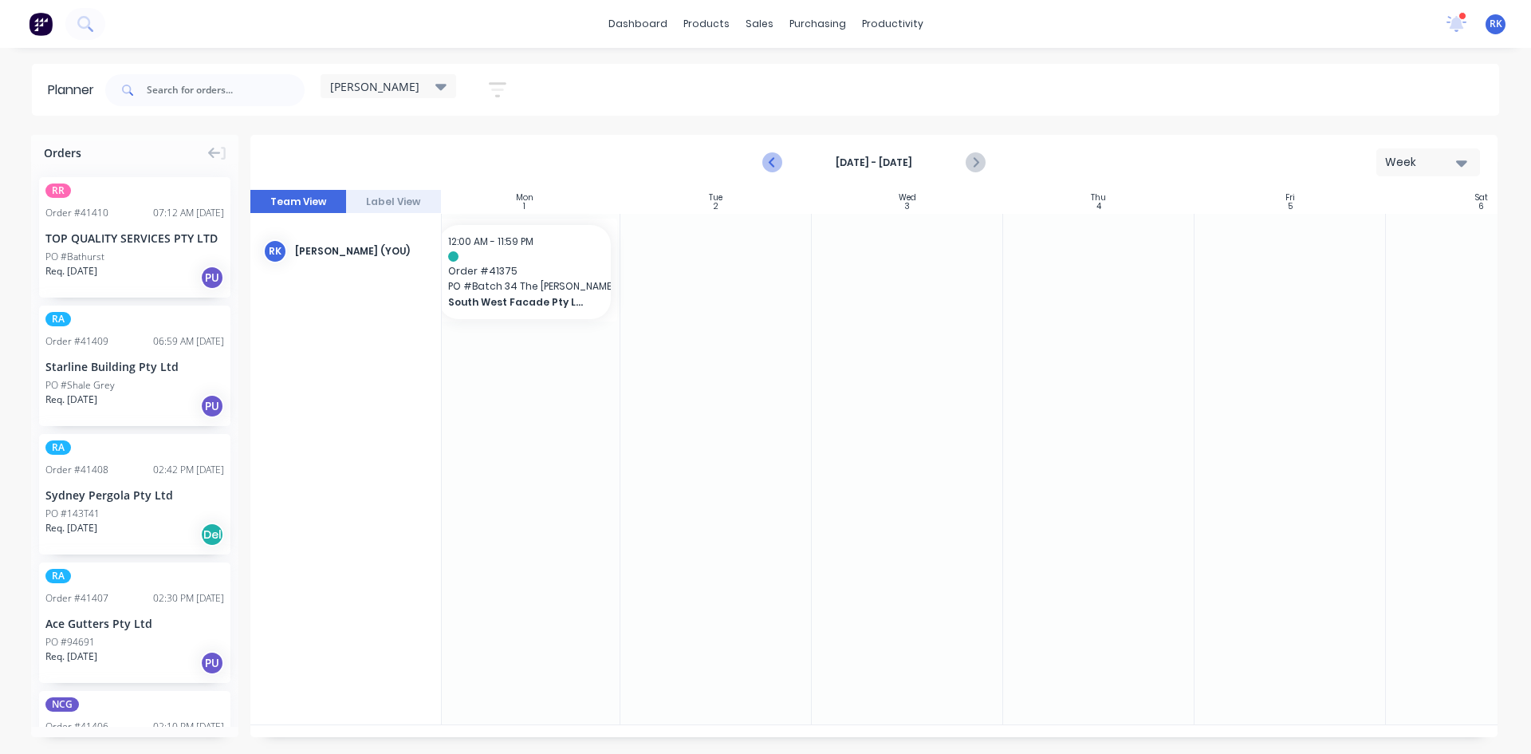
click at [773, 159] on icon "Previous page" at bounding box center [773, 162] width 7 height 13
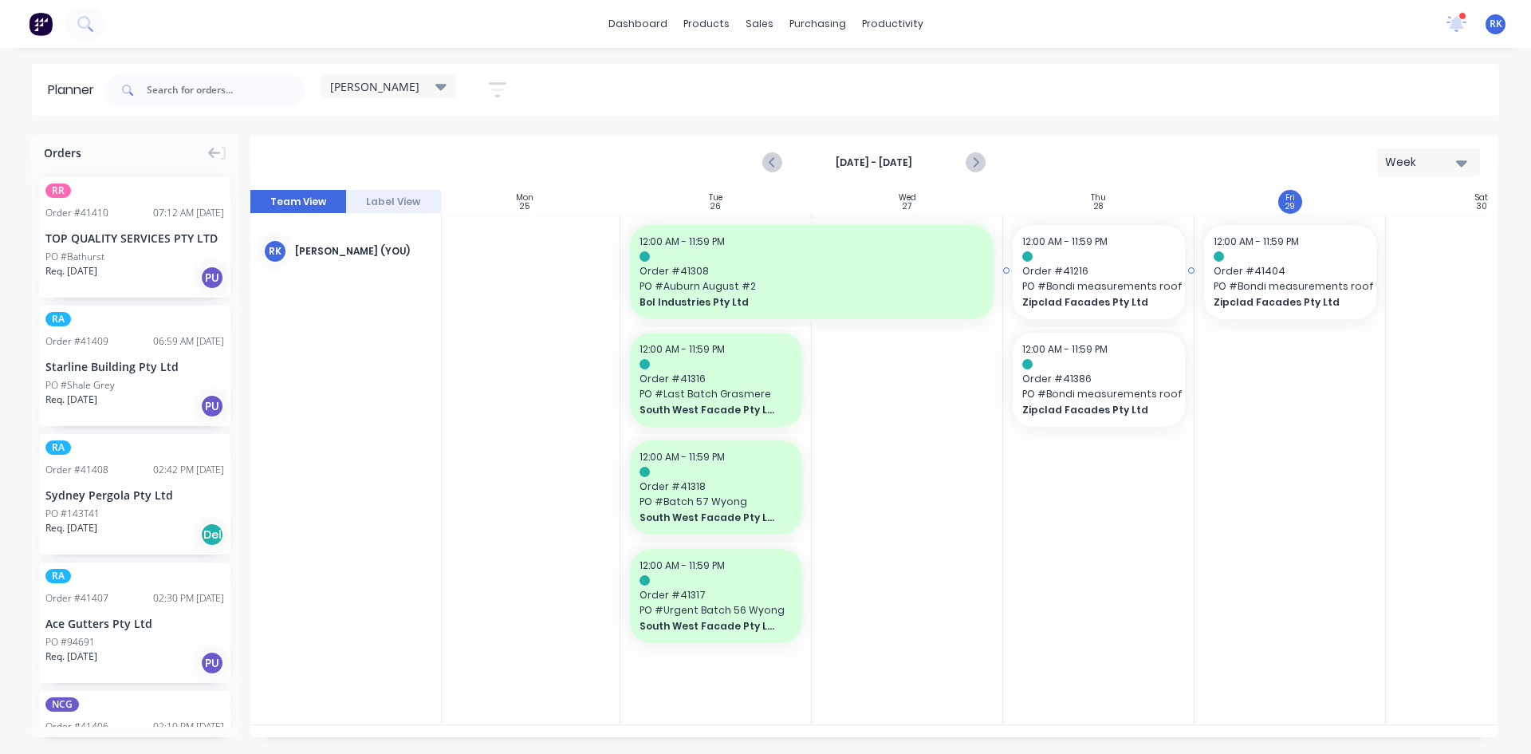
click at [1081, 281] on span "PO # Bondi measurements roof and L8" at bounding box center [1098, 286] width 153 height 14
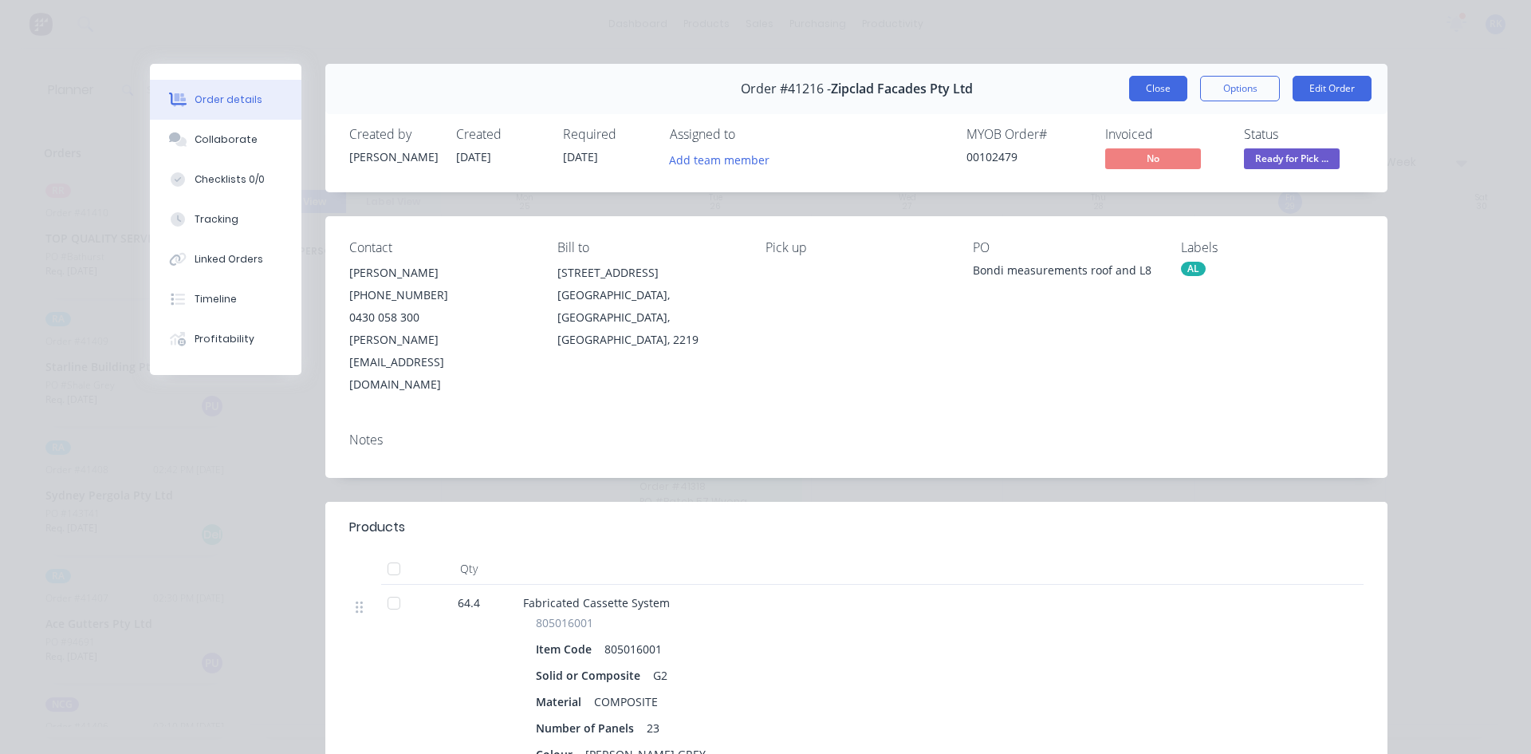
click at [1158, 92] on button "Close" at bounding box center [1158, 89] width 58 height 26
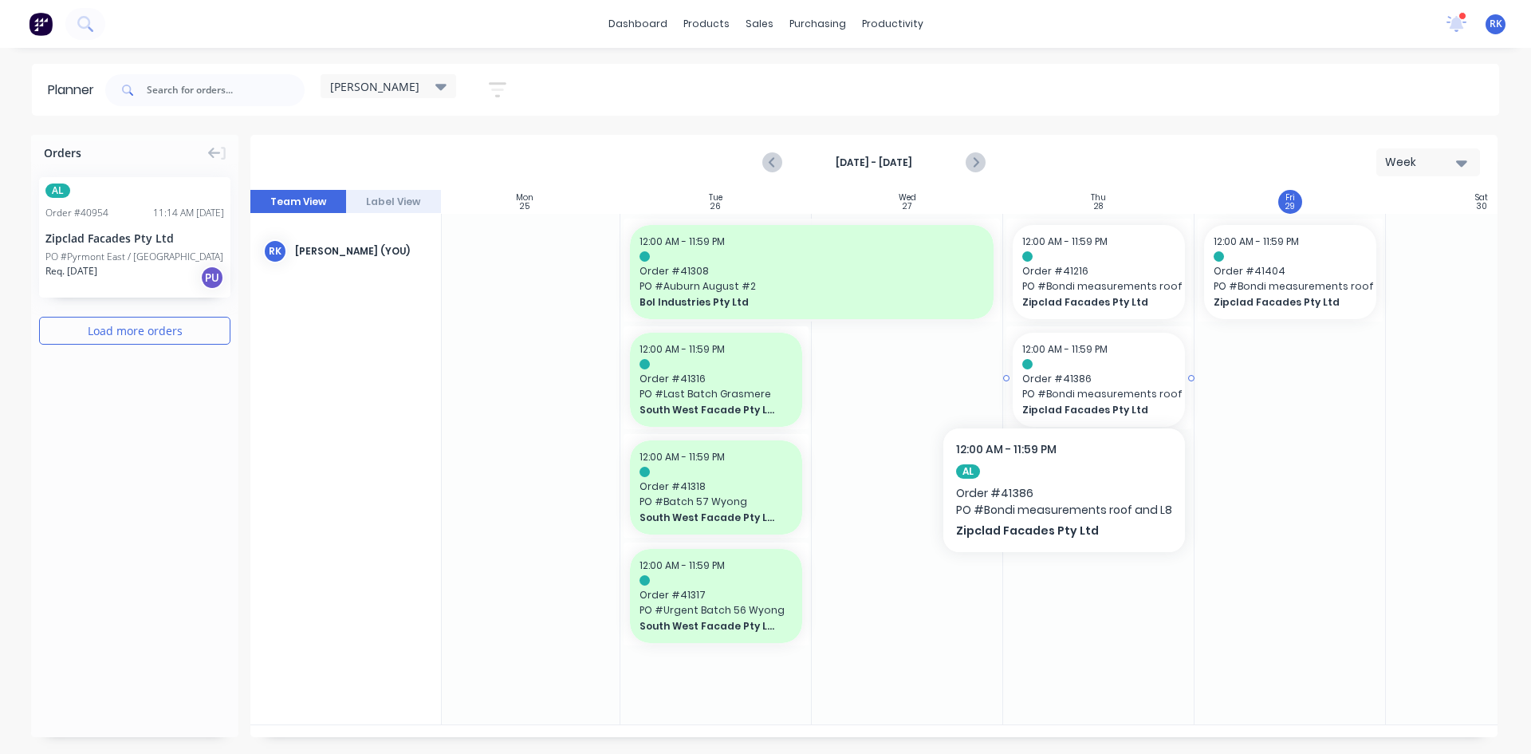
click at [1062, 379] on span "Order # 41386" at bounding box center [1098, 379] width 153 height 14
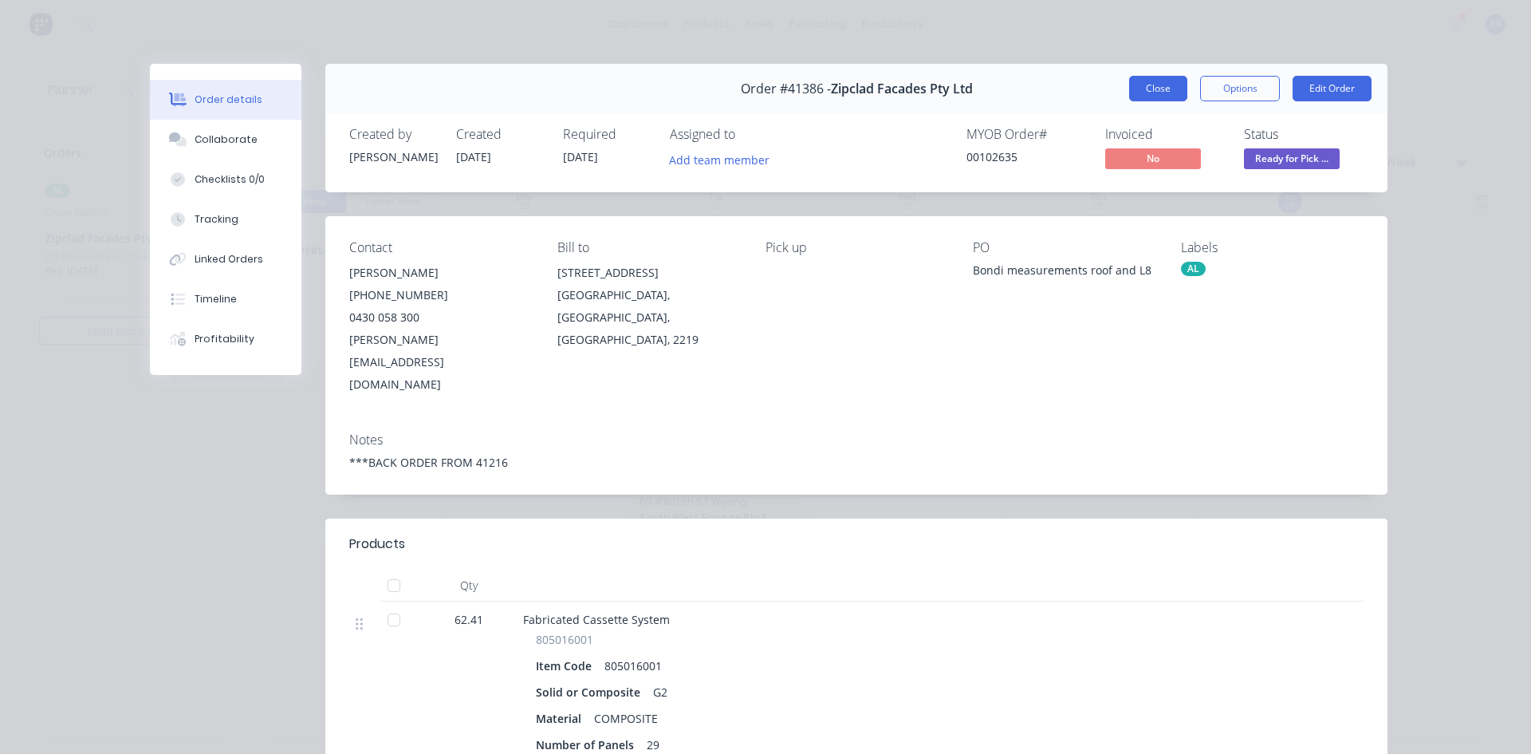
click at [1158, 89] on button "Close" at bounding box center [1158, 89] width 58 height 26
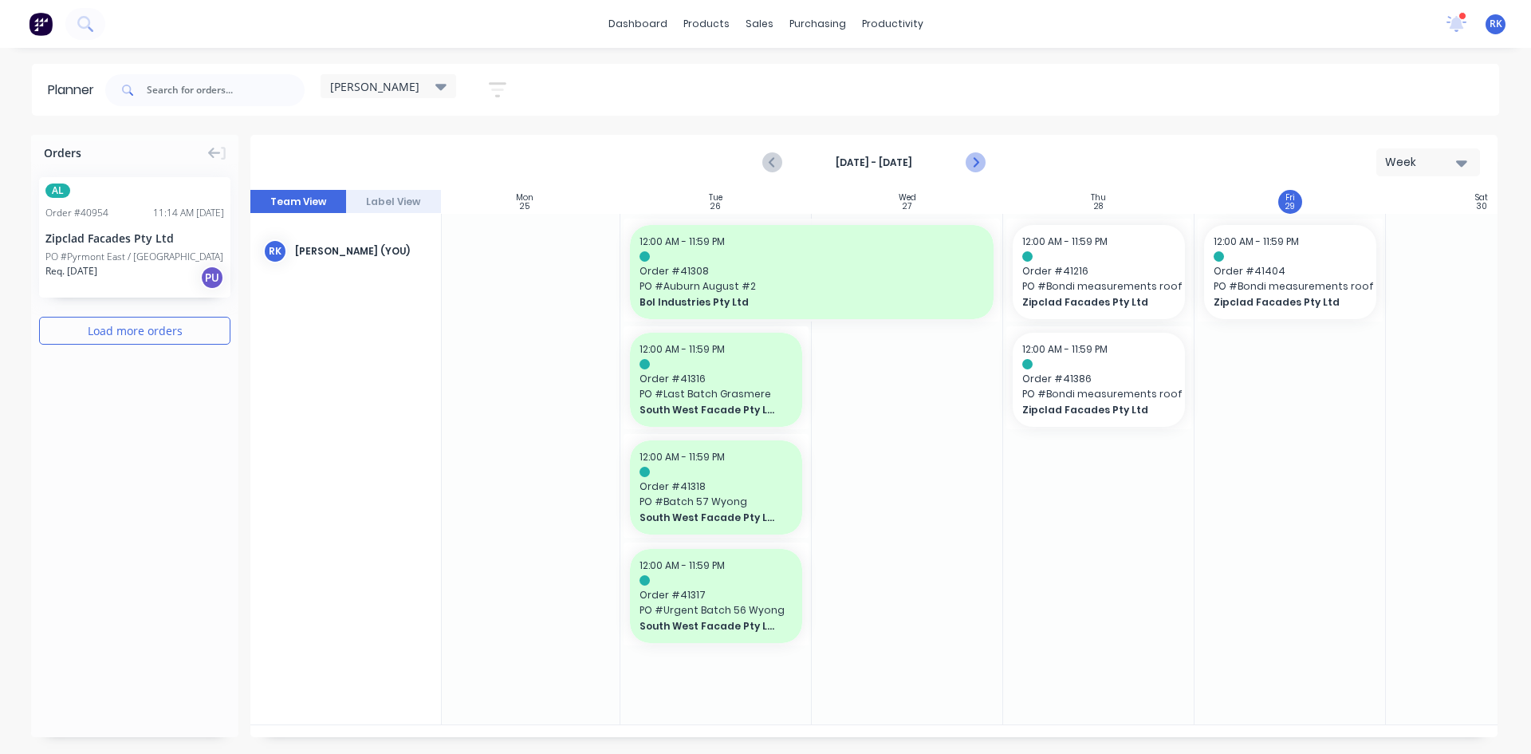
click at [975, 163] on icon "Next page" at bounding box center [974, 162] width 19 height 19
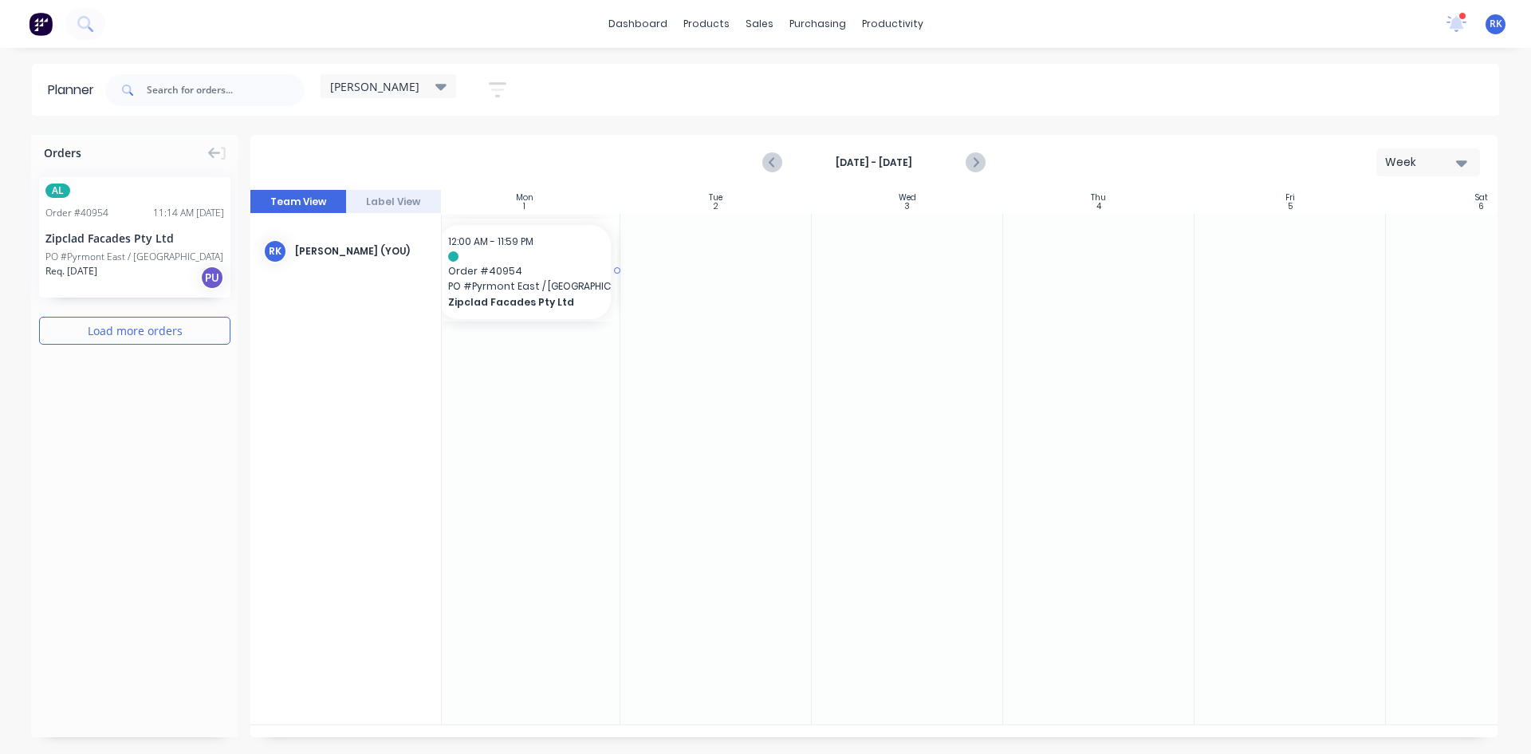
scroll to position [0, 192]
drag, startPoint x: 92, startPoint y: 242, endPoint x: 473, endPoint y: 416, distance: 419.3
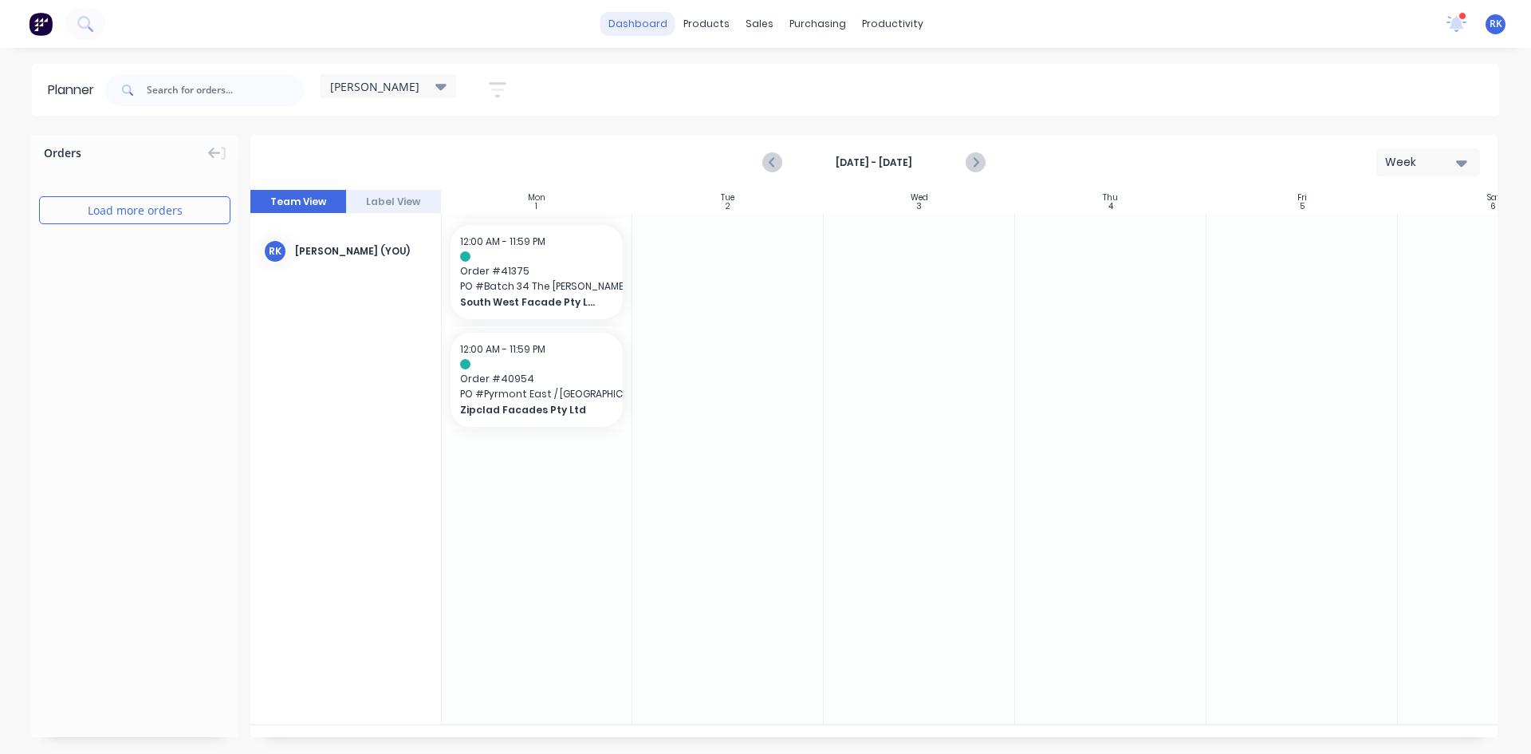
click at [633, 16] on link "dashboard" at bounding box center [637, 24] width 75 height 24
